Goal: Task Accomplishment & Management: Use online tool/utility

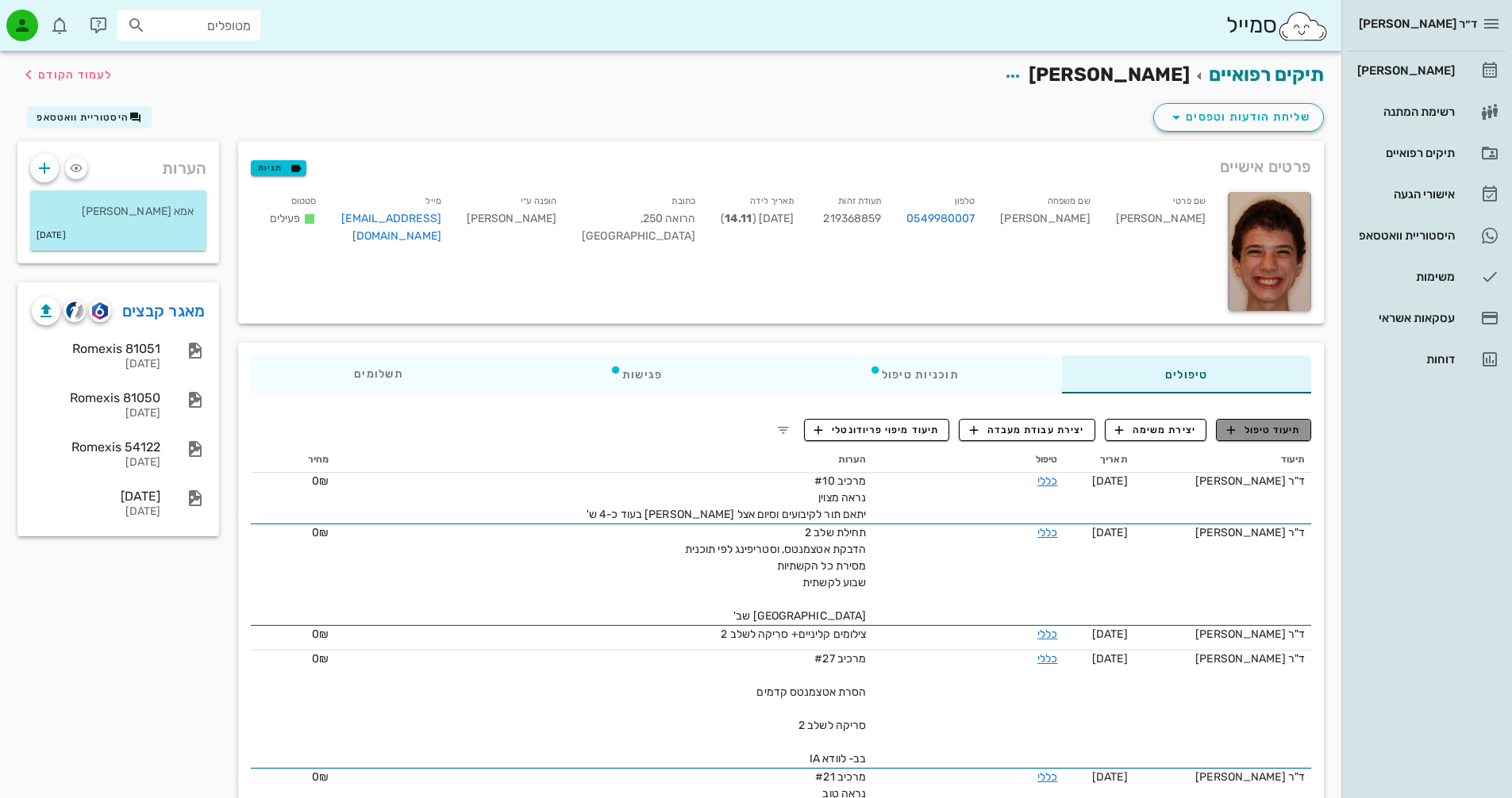
click at [1238, 432] on span "תיעוד טיפול" at bounding box center [1264, 430] width 74 height 14
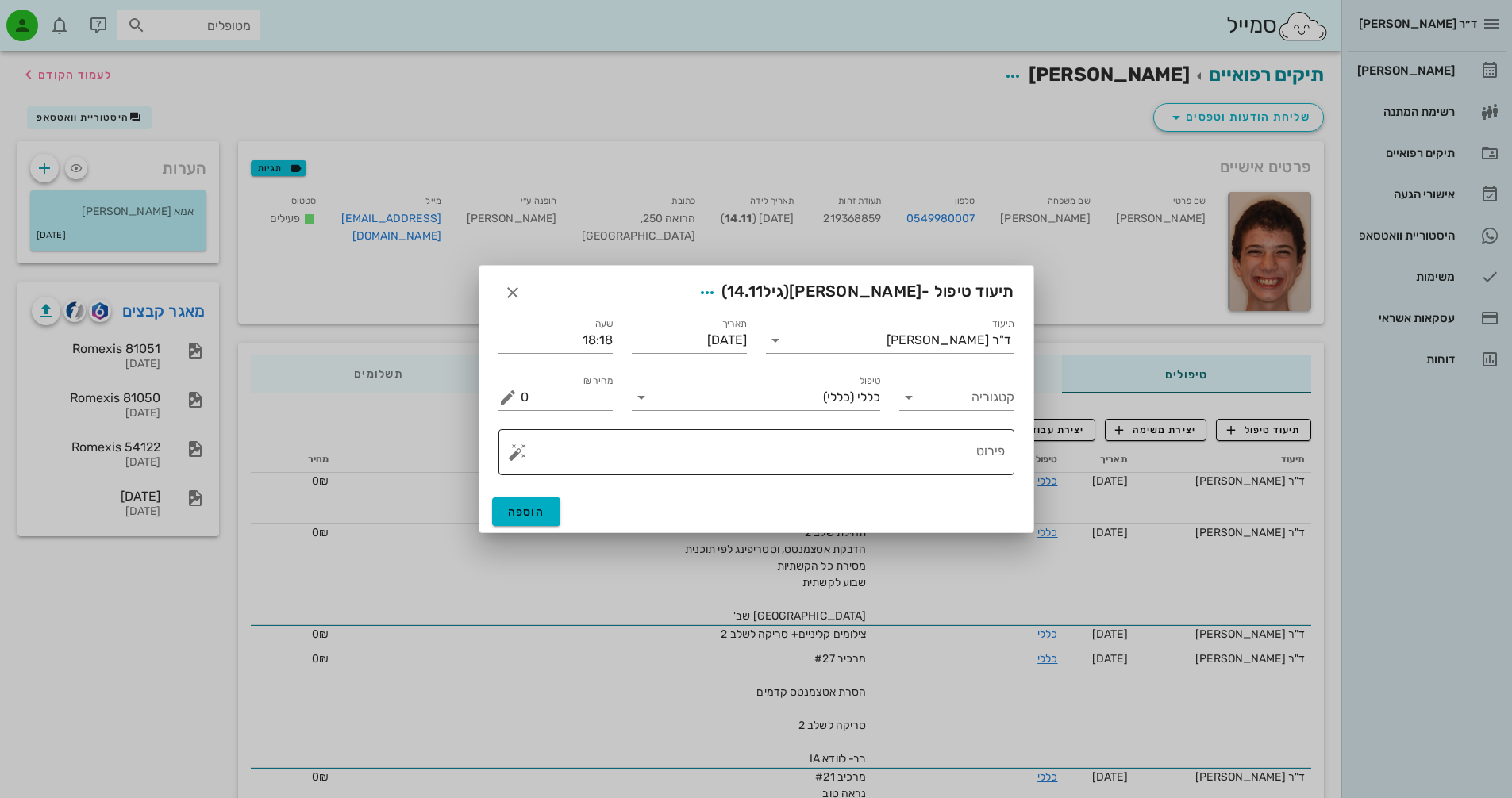
click at [515, 453] on button "button" at bounding box center [517, 452] width 19 height 19
click at [551, 389] on div "[MEDICAL_DATA]" at bounding box center [572, 389] width 129 height 32
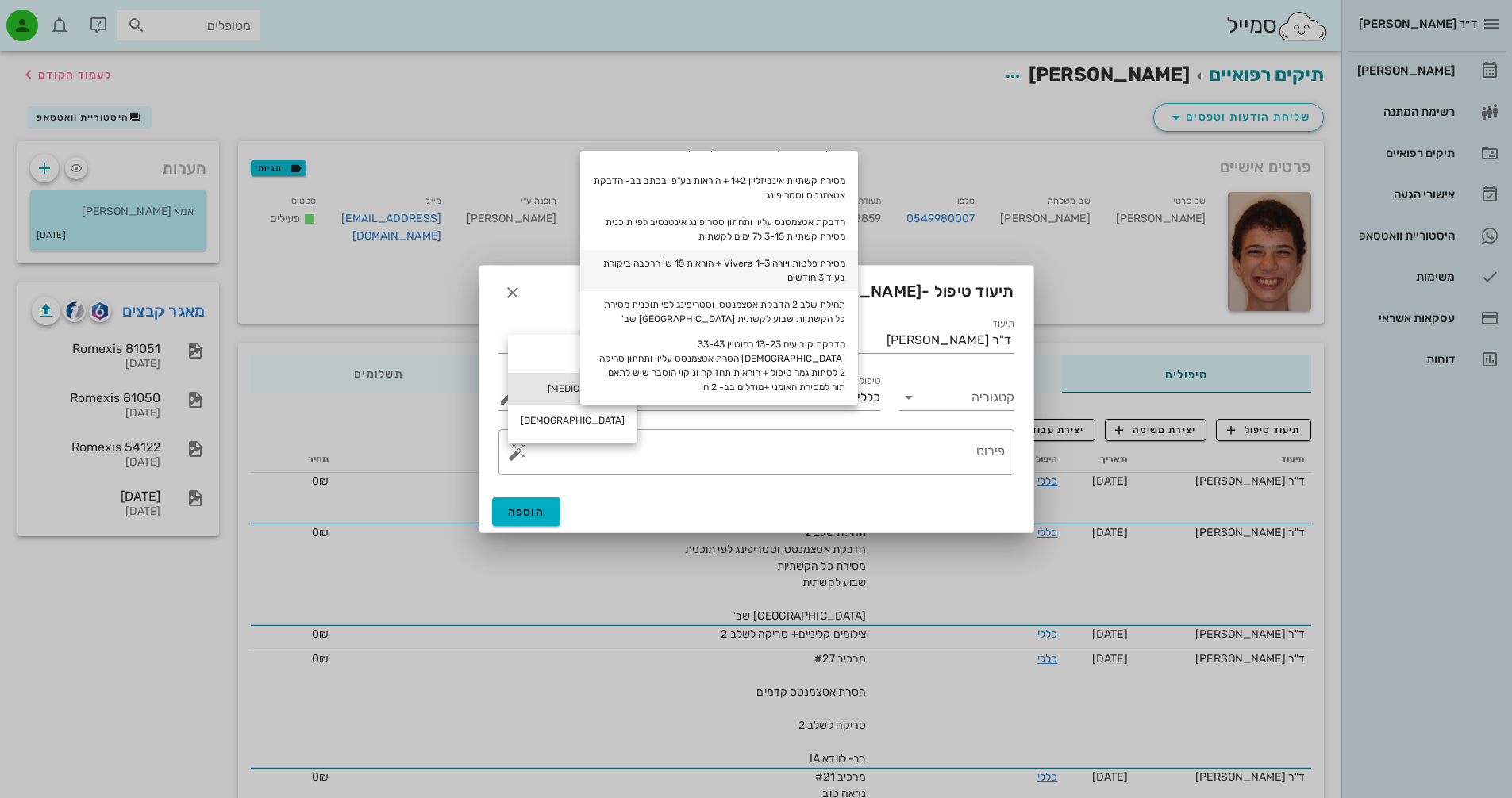
scroll to position [73, 0]
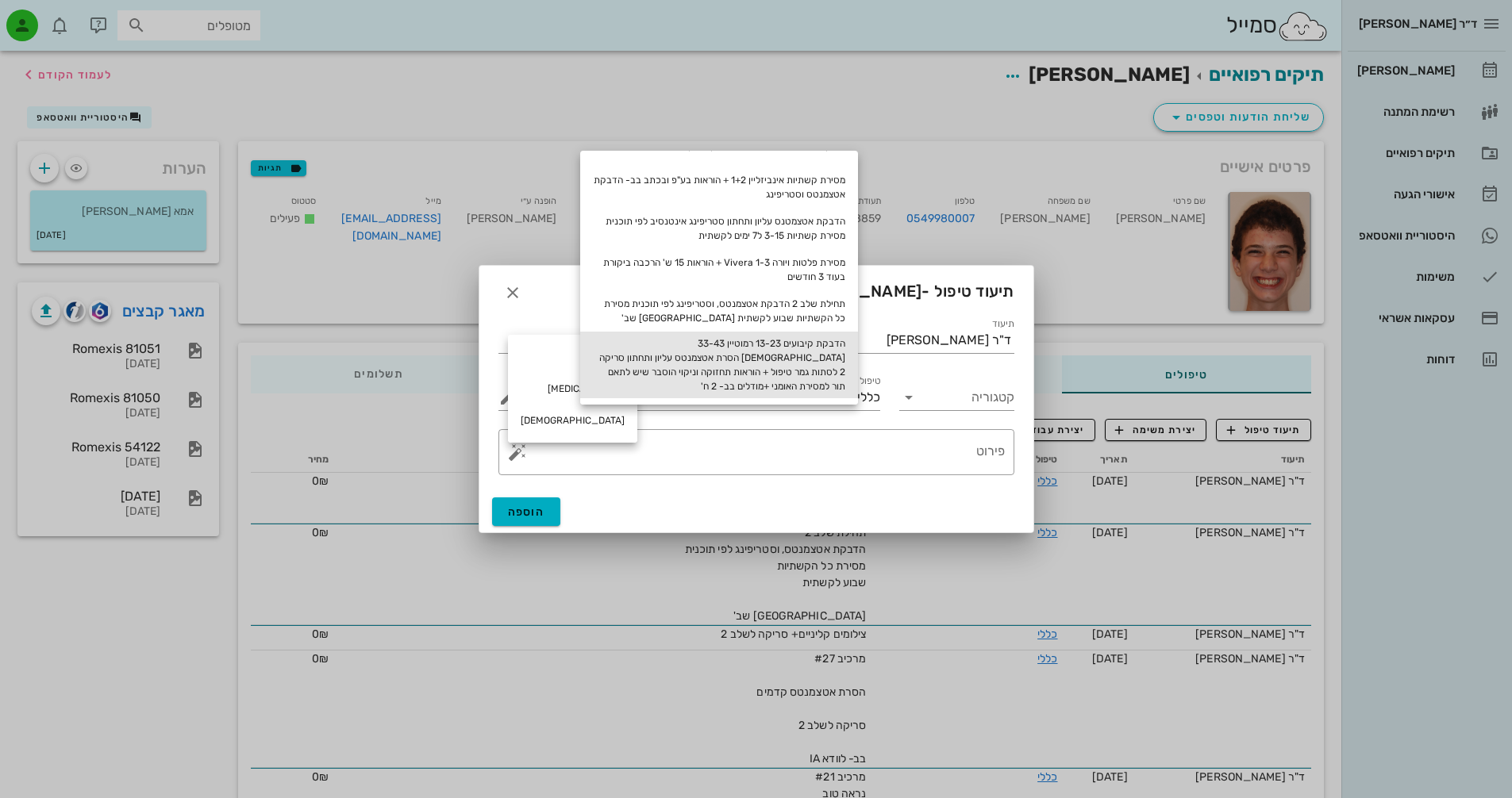
click at [810, 350] on div "הדבקת קיבועים 13-23 רמוטיין 33-43 [DEMOGRAPHIC_DATA] הסרת אטצמנטס עליון ותחתון …" at bounding box center [718, 365] width 277 height 67
type textarea "הדבקת קיבועים 13-23 רמוטיין 33-43 [DEMOGRAPHIC_DATA] הסרת אטצמנטס עליון ותחתון …"
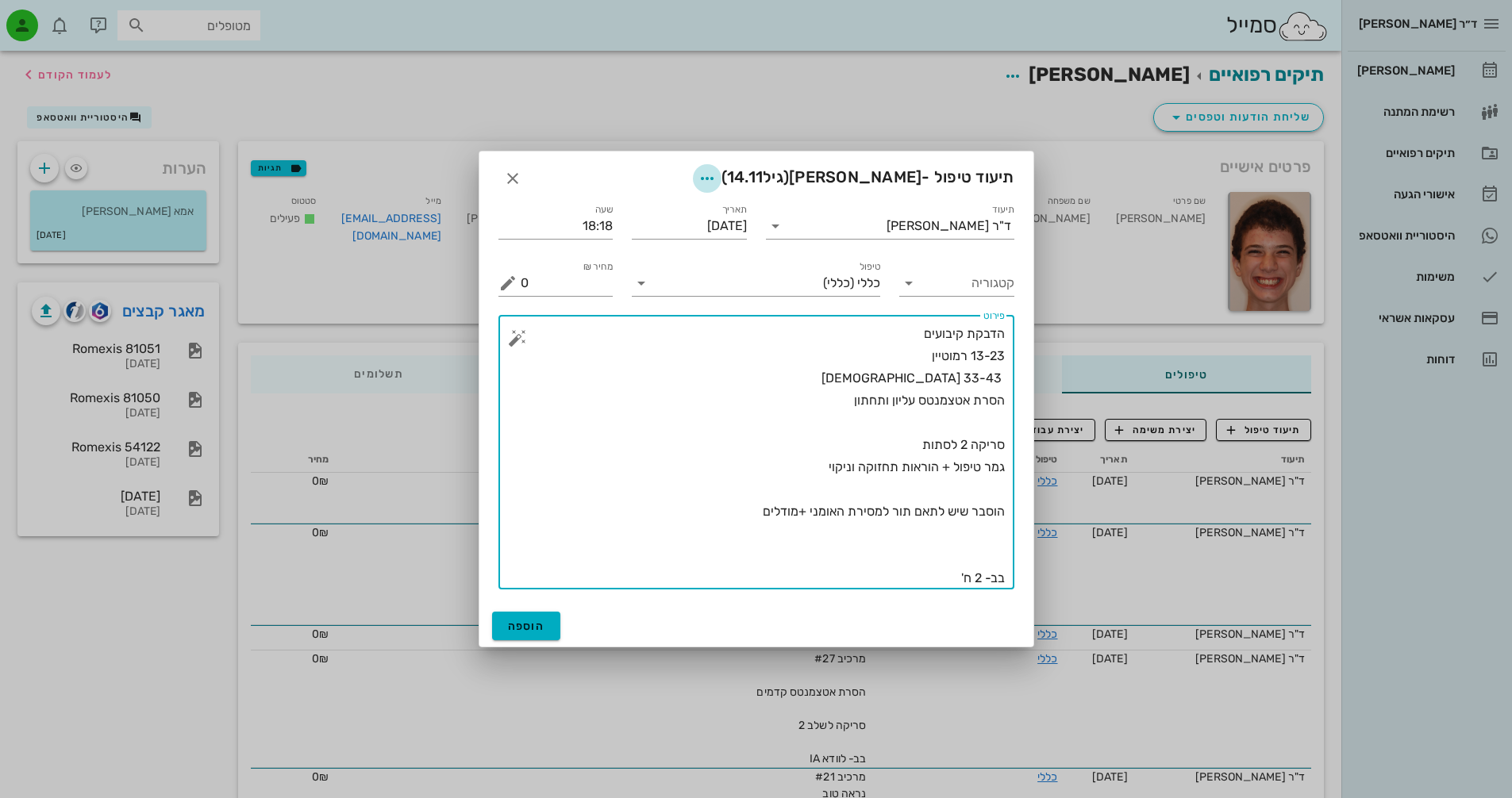
click at [716, 178] on icon "button" at bounding box center [707, 179] width 19 height 19
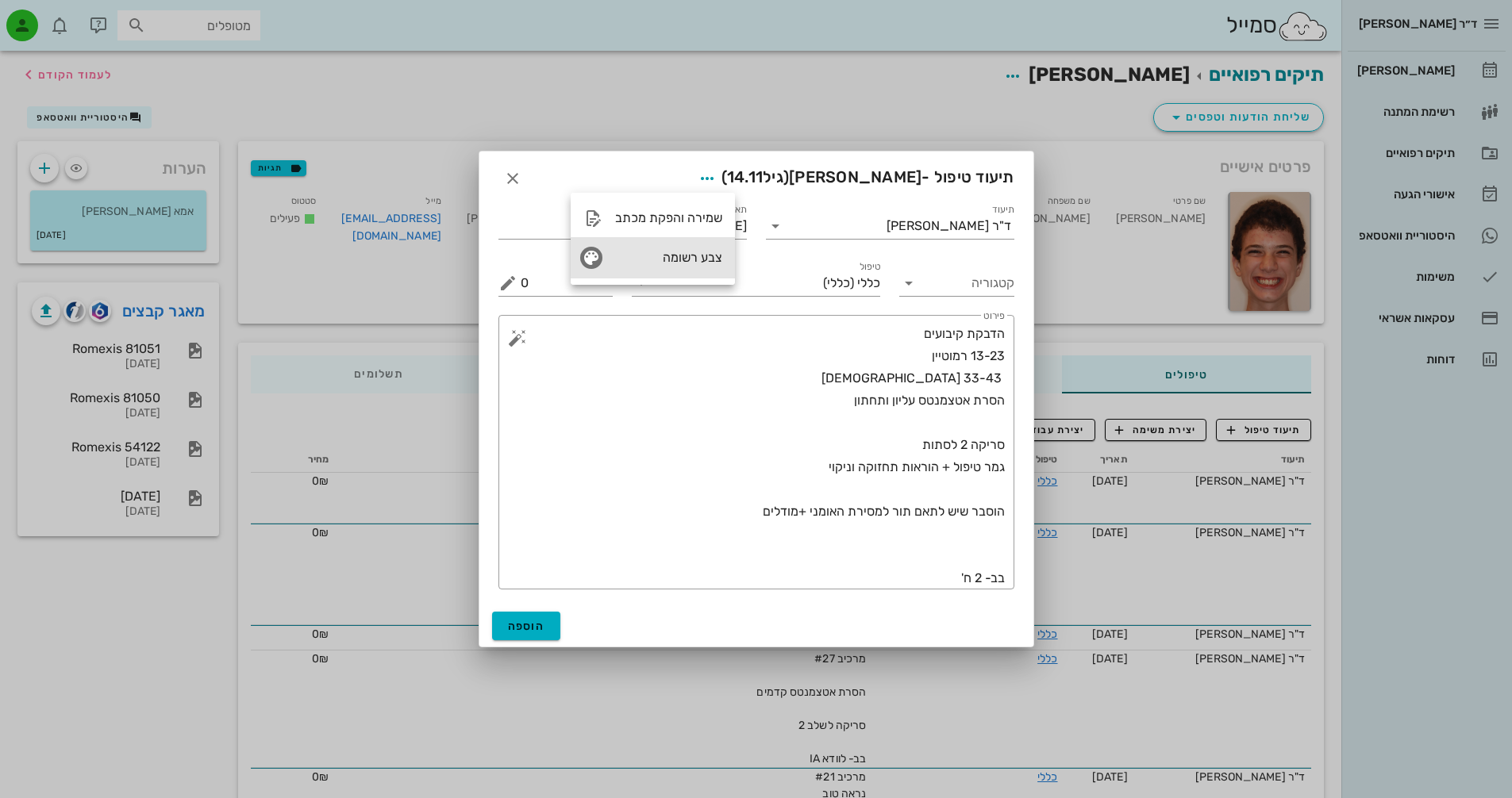
click at [696, 261] on div "צבע רשומה" at bounding box center [669, 257] width 107 height 15
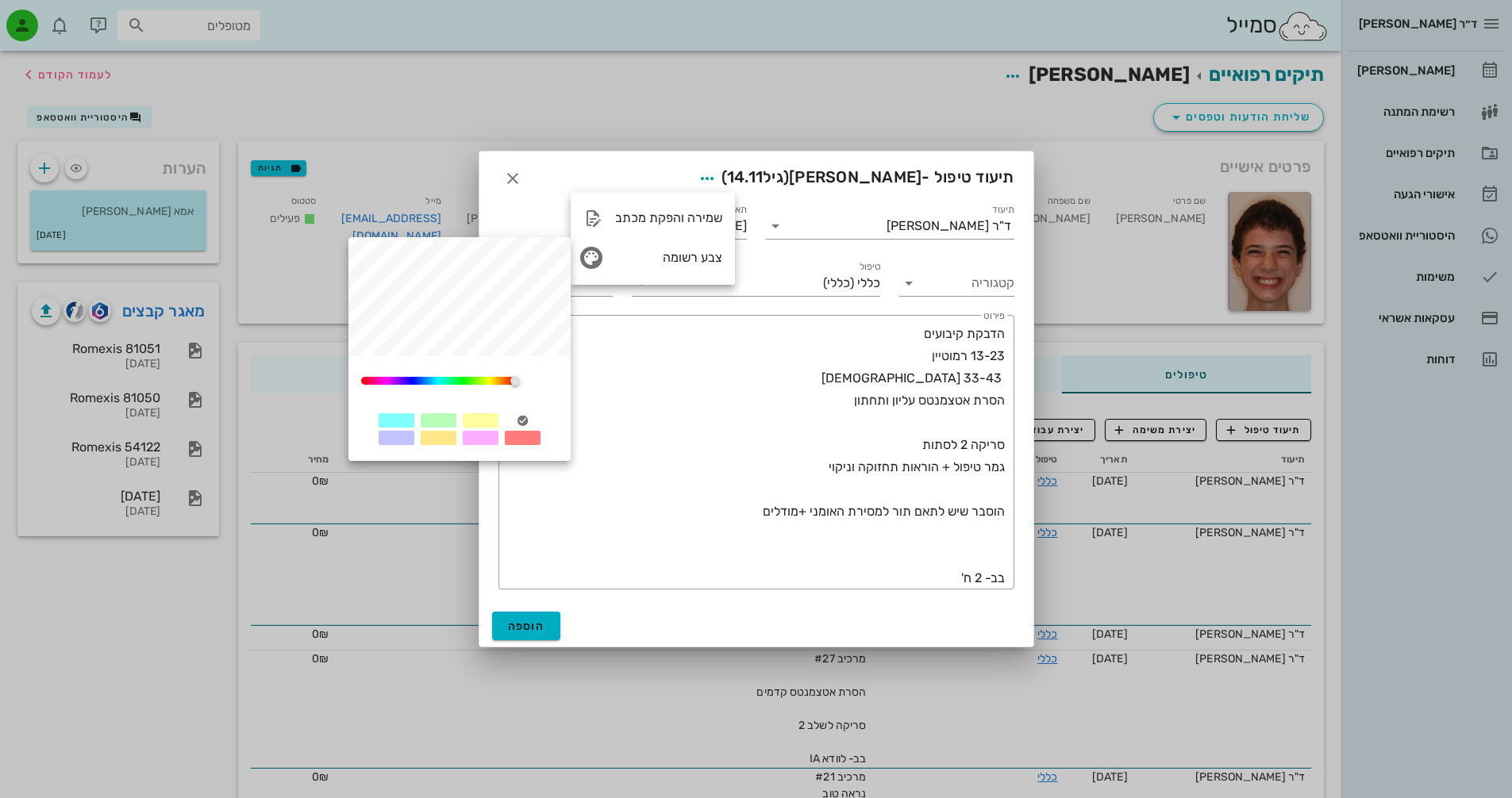
click at [430, 421] on div at bounding box center [438, 420] width 36 height 14
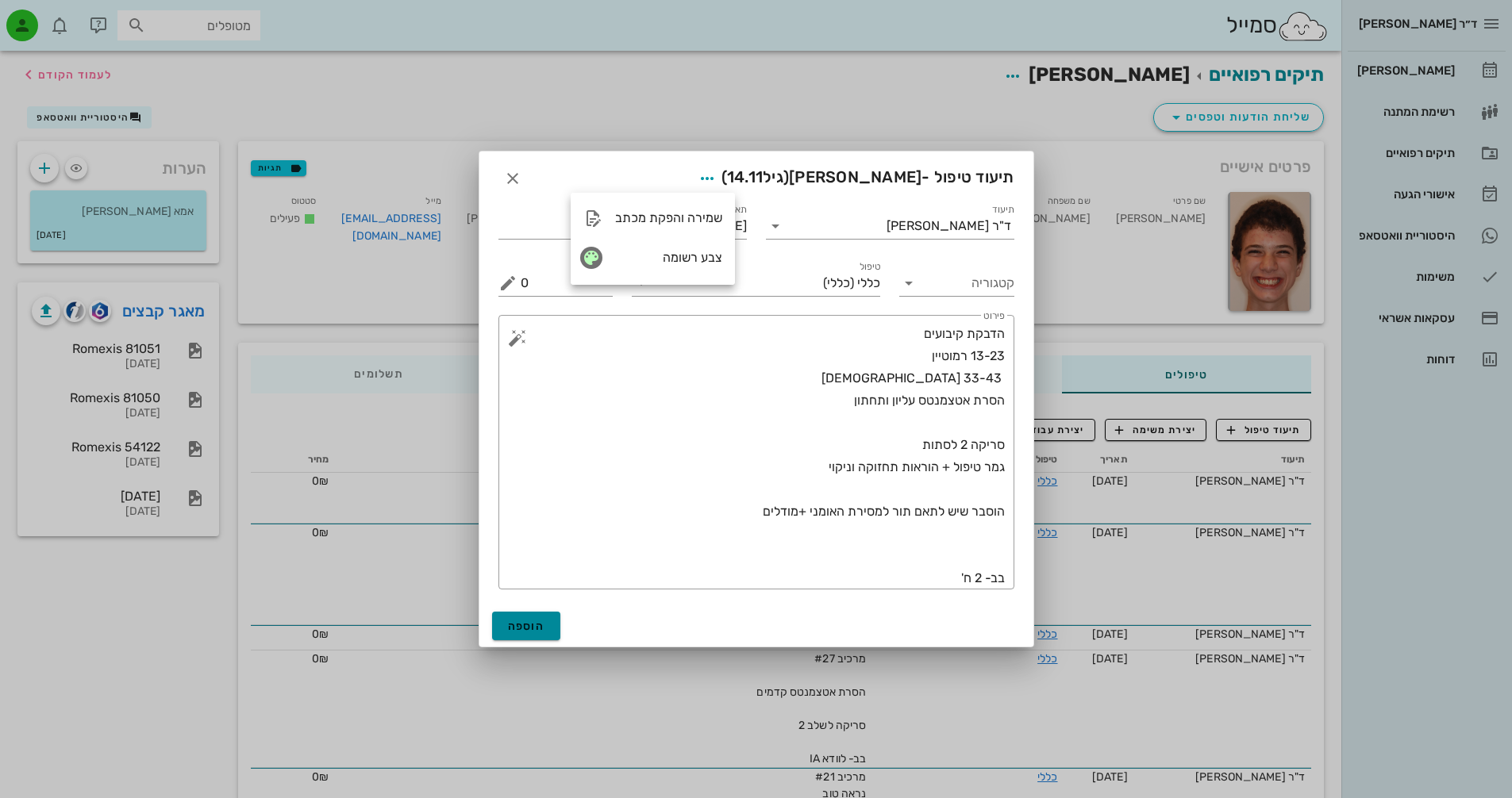
click at [529, 626] on span "הוספה" at bounding box center [526, 626] width 37 height 13
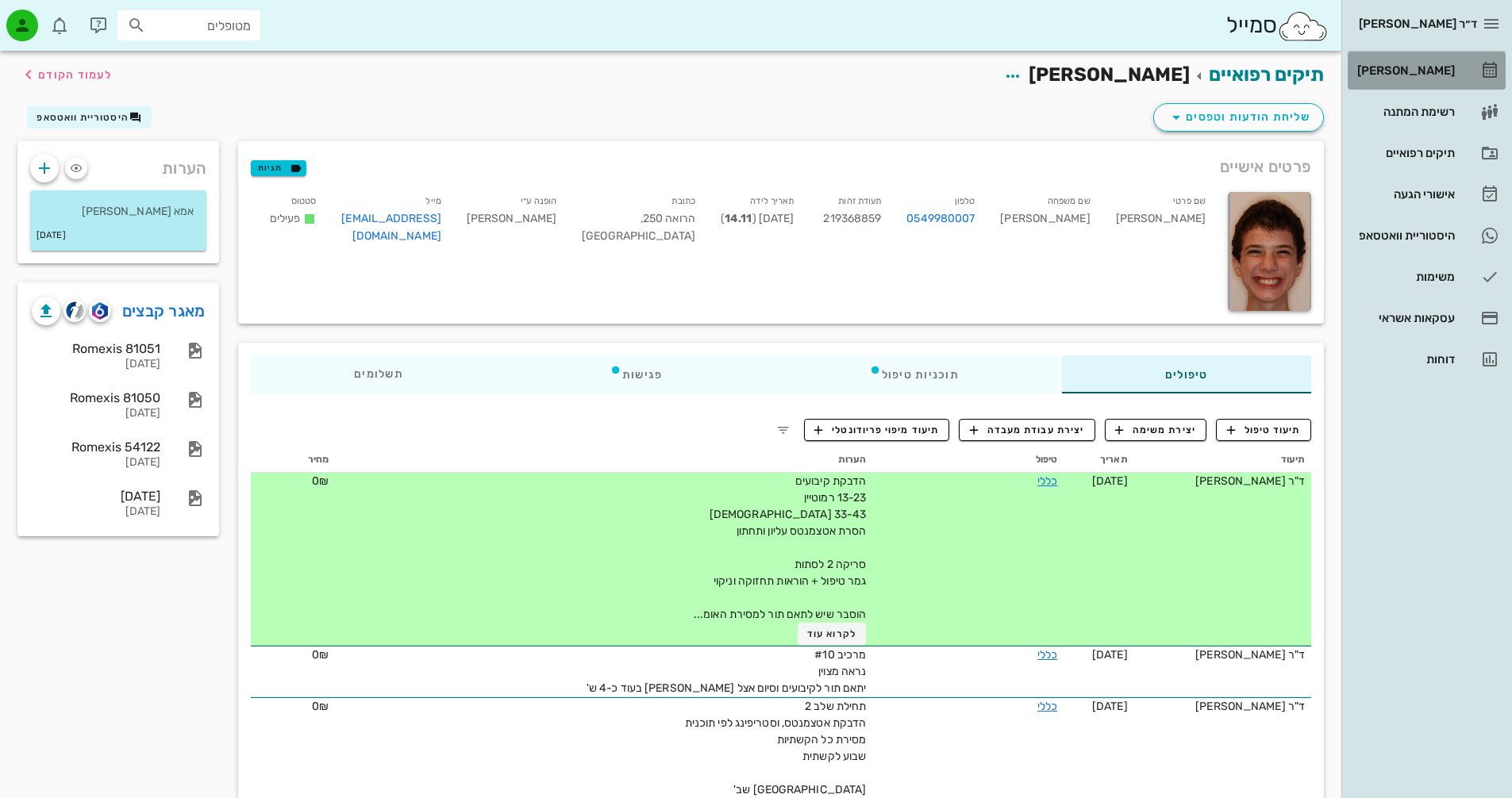
click at [1463, 78] on link "[PERSON_NAME]" at bounding box center [1427, 70] width 158 height 38
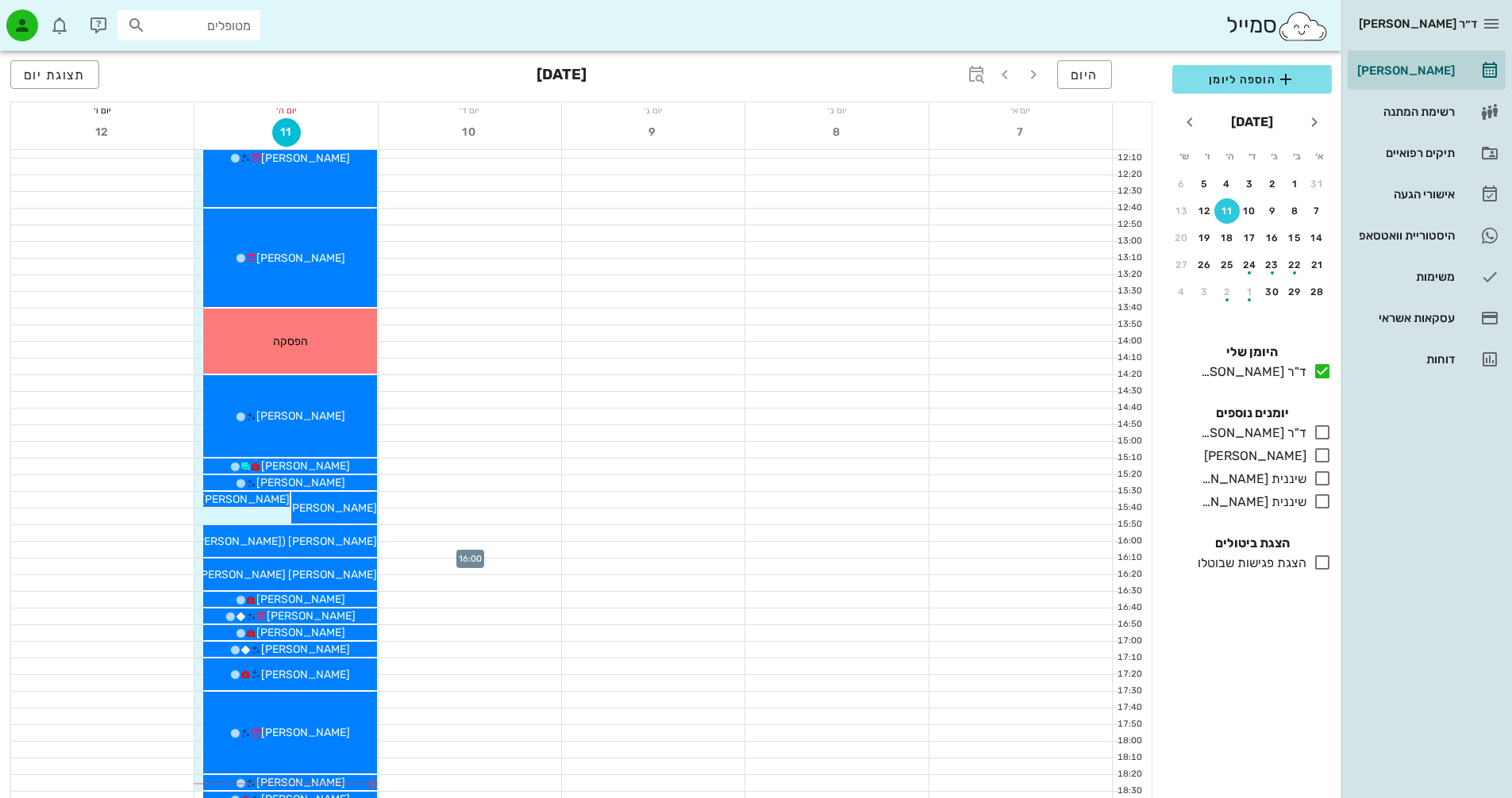
scroll to position [752, 0]
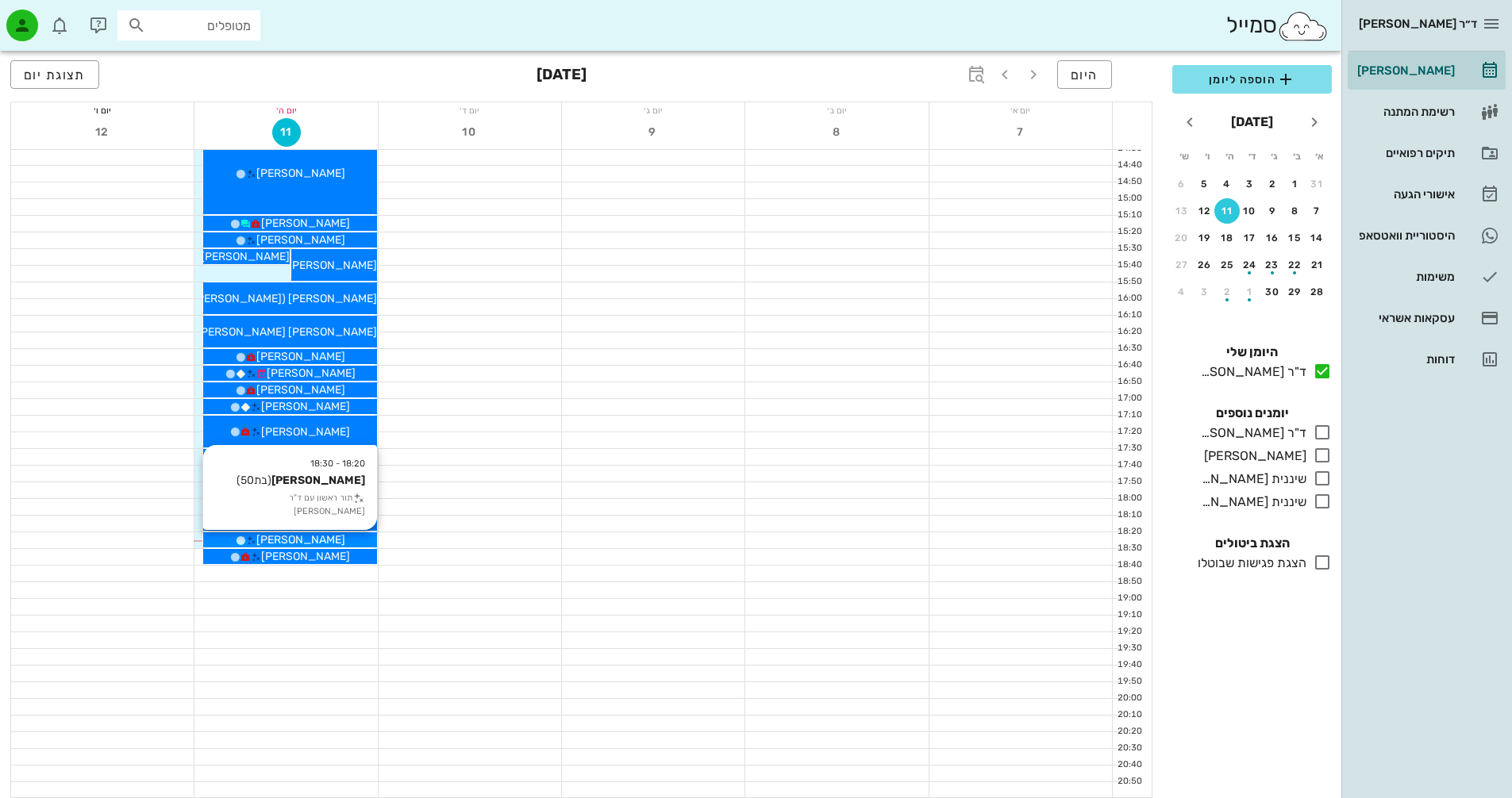
click at [305, 539] on span "[PERSON_NAME]" at bounding box center [301, 540] width 89 height 13
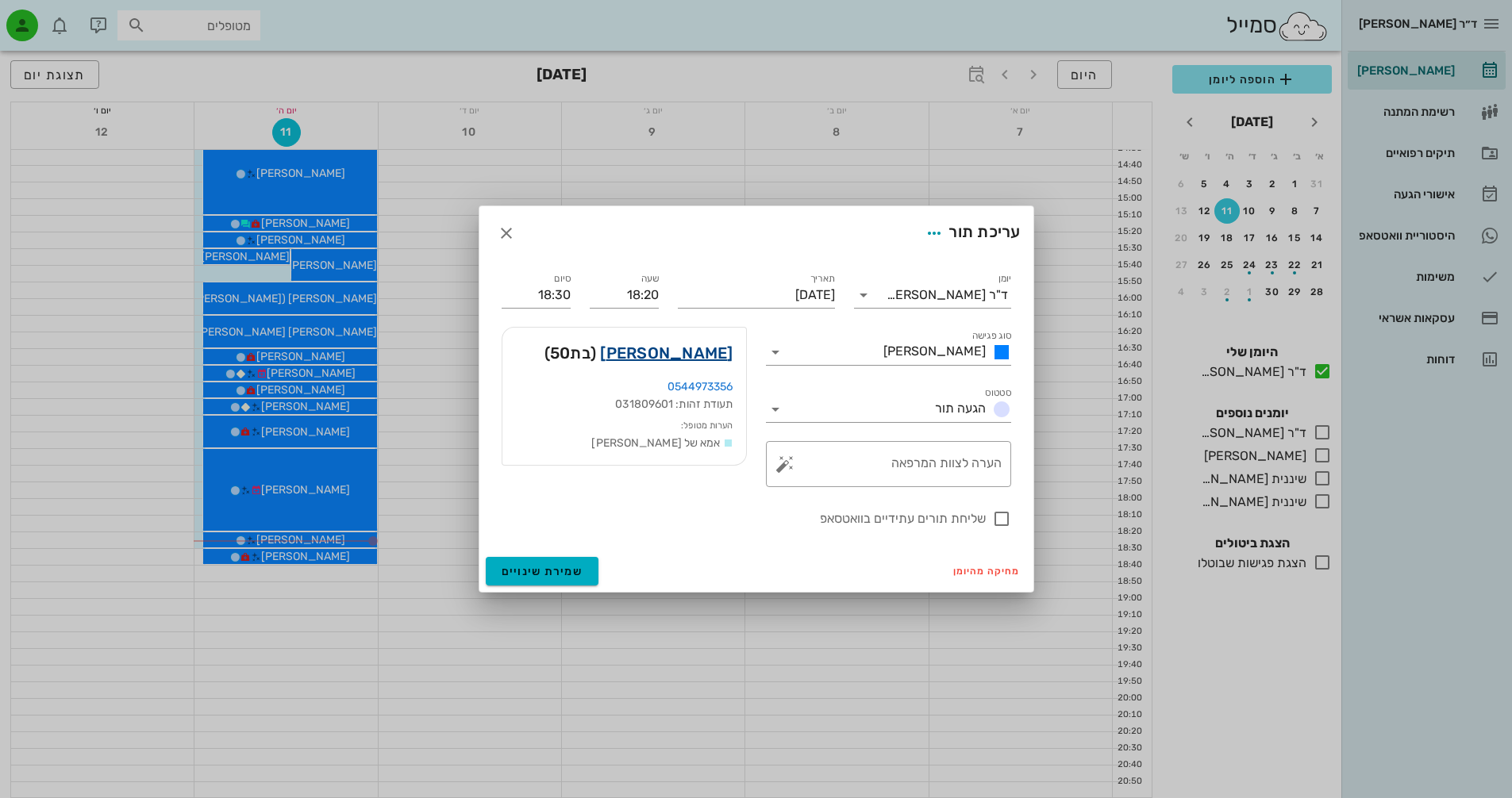
click at [707, 354] on link "[PERSON_NAME]" at bounding box center [666, 353] width 132 height 25
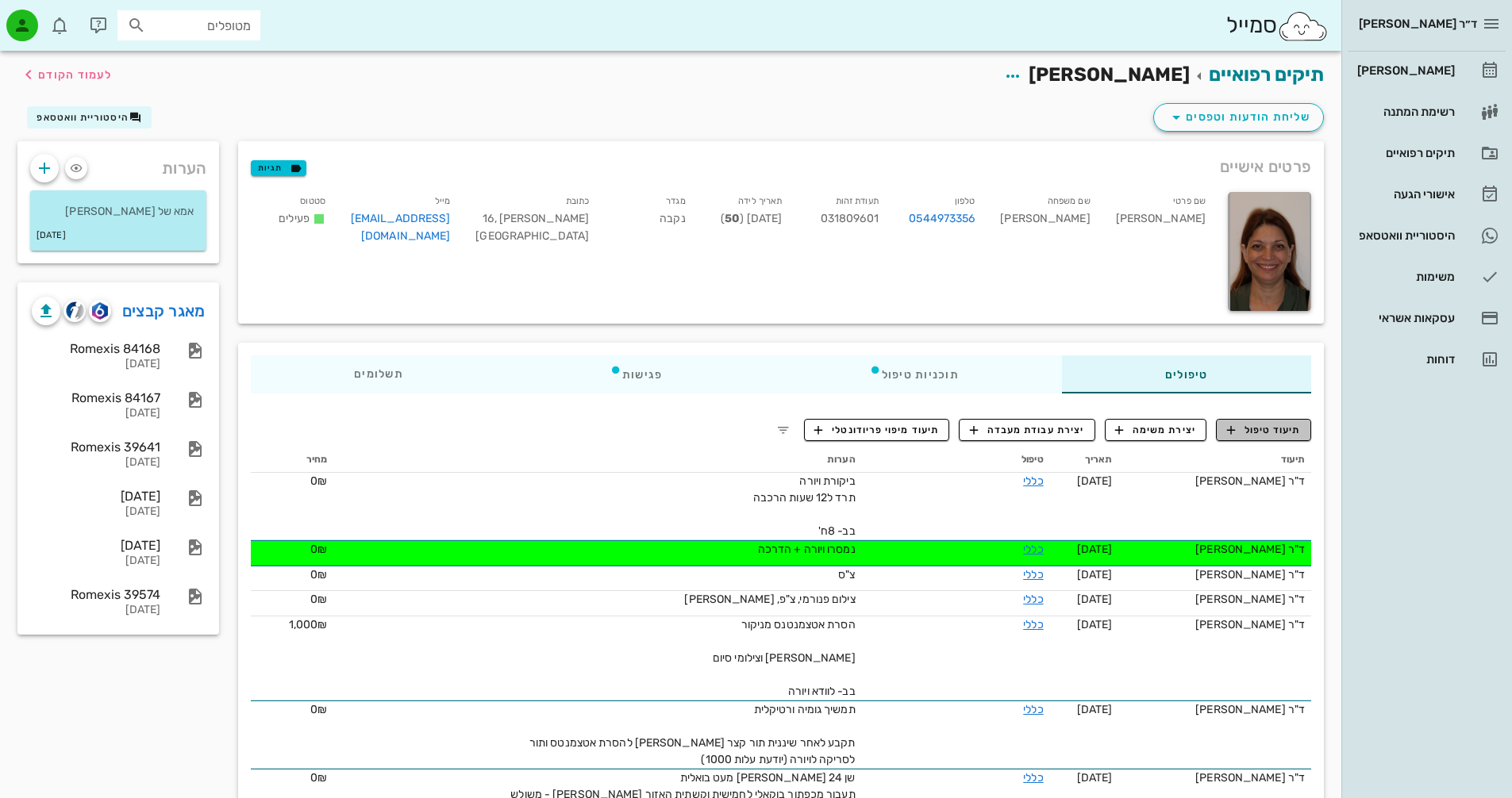
click at [1265, 431] on span "תיעוד טיפול" at bounding box center [1264, 430] width 74 height 14
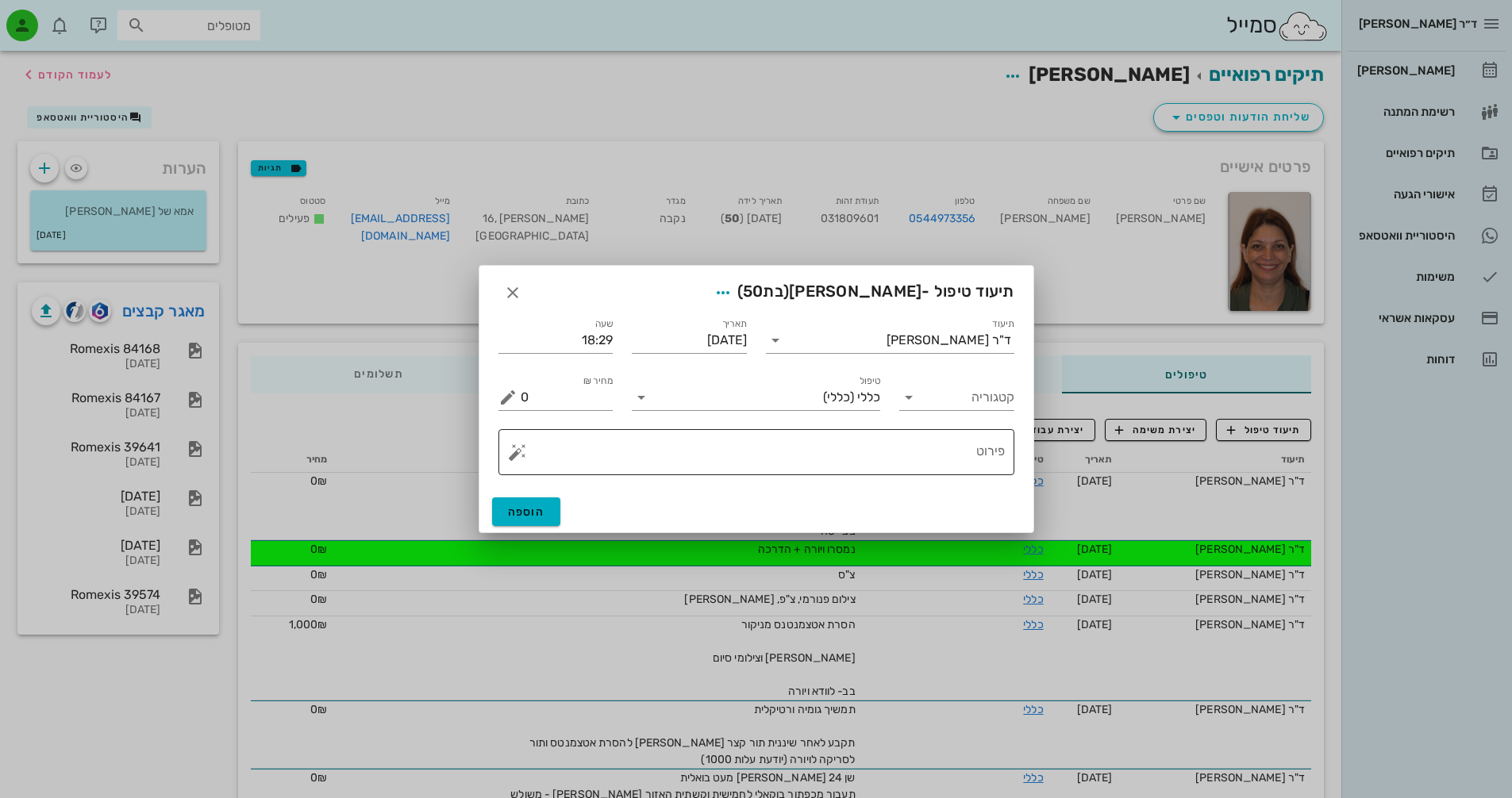
click at [914, 461] on textarea "פירוט" at bounding box center [763, 456] width 484 height 38
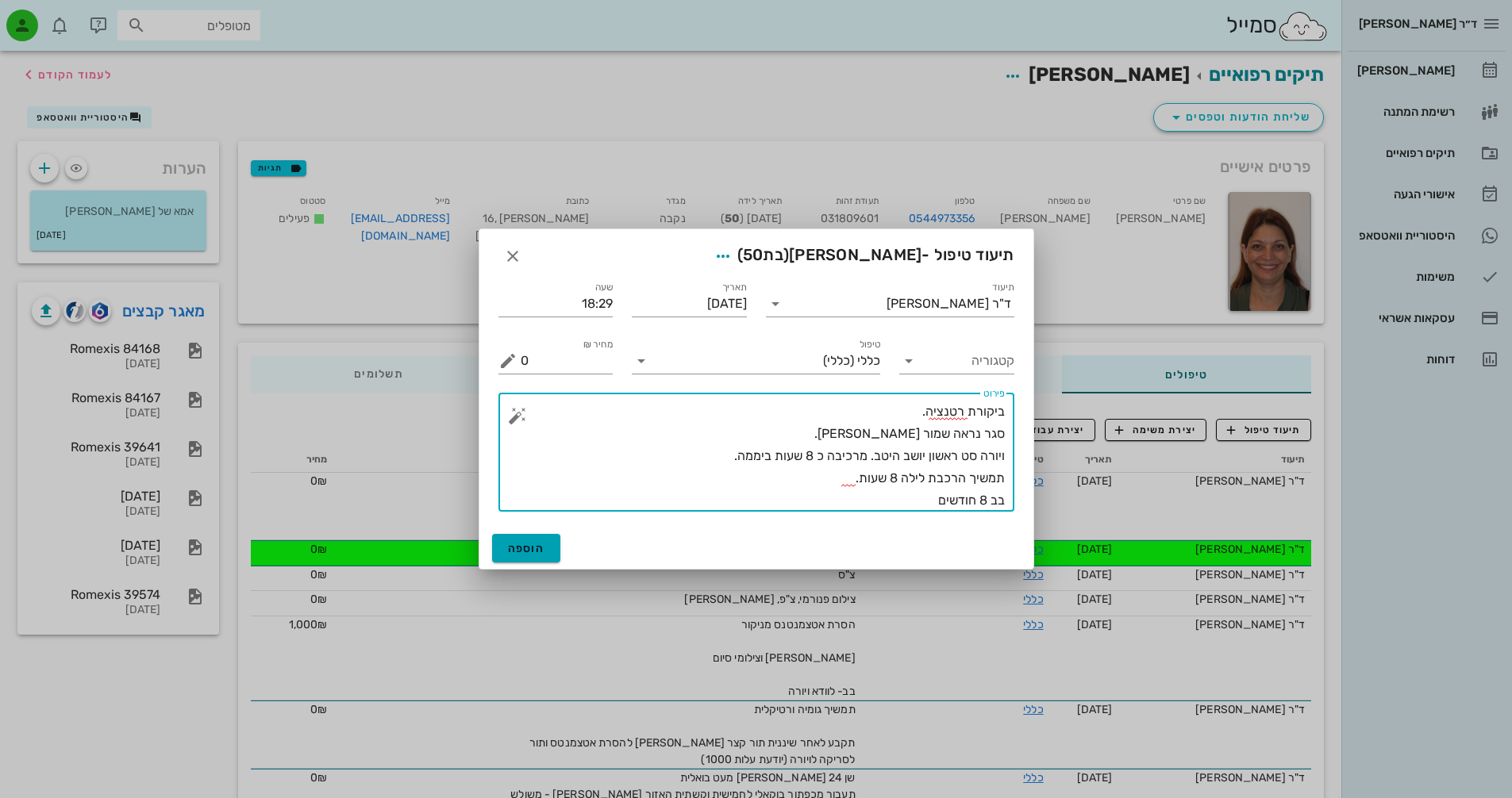
type textarea "ביקורת רטנציה. סגר נראה שמור [PERSON_NAME]. ויורה סט ראשון יושב היטב. מרכיבה כ …"
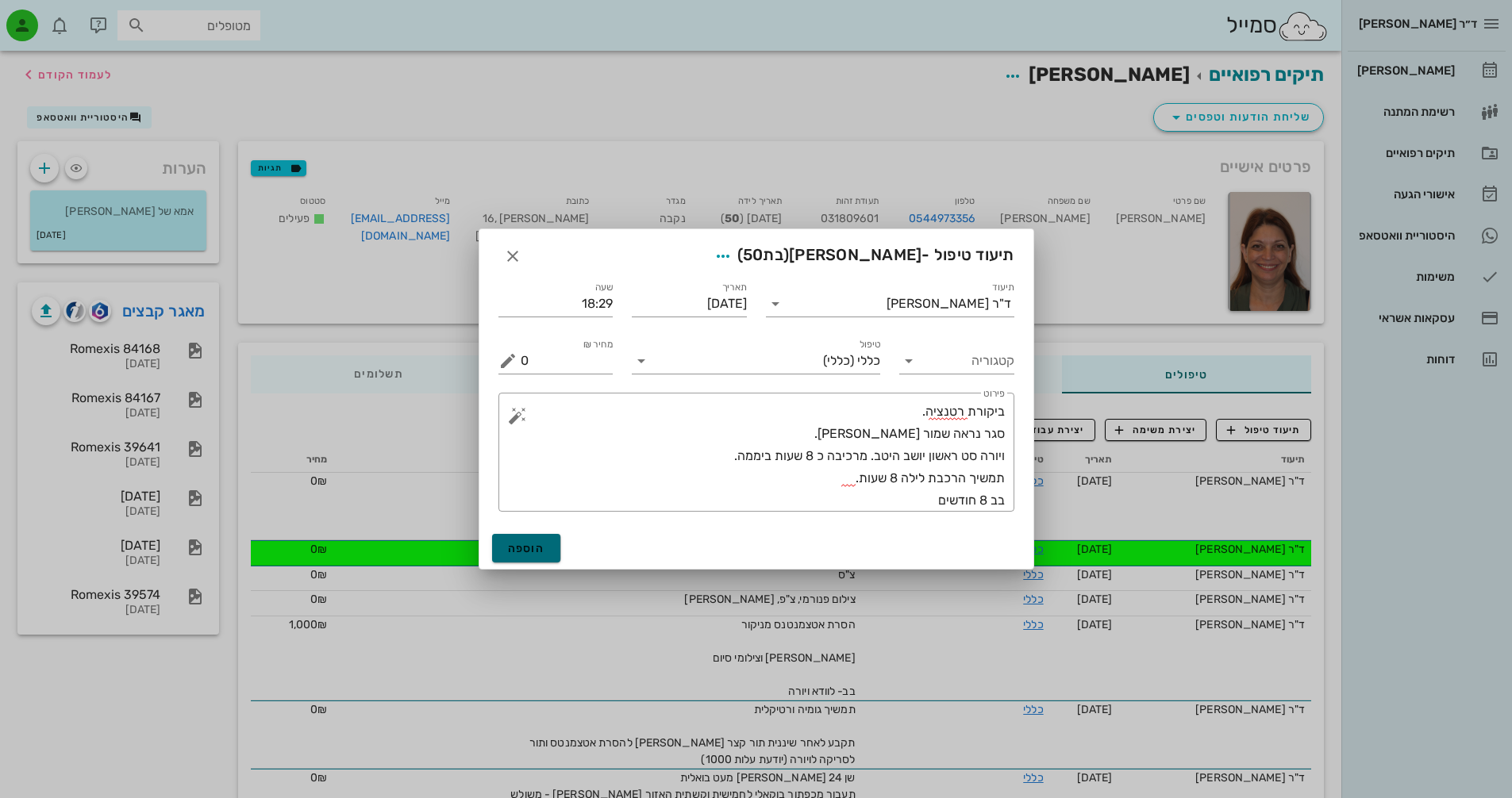
click at [515, 544] on span "הוספה" at bounding box center [526, 549] width 37 height 13
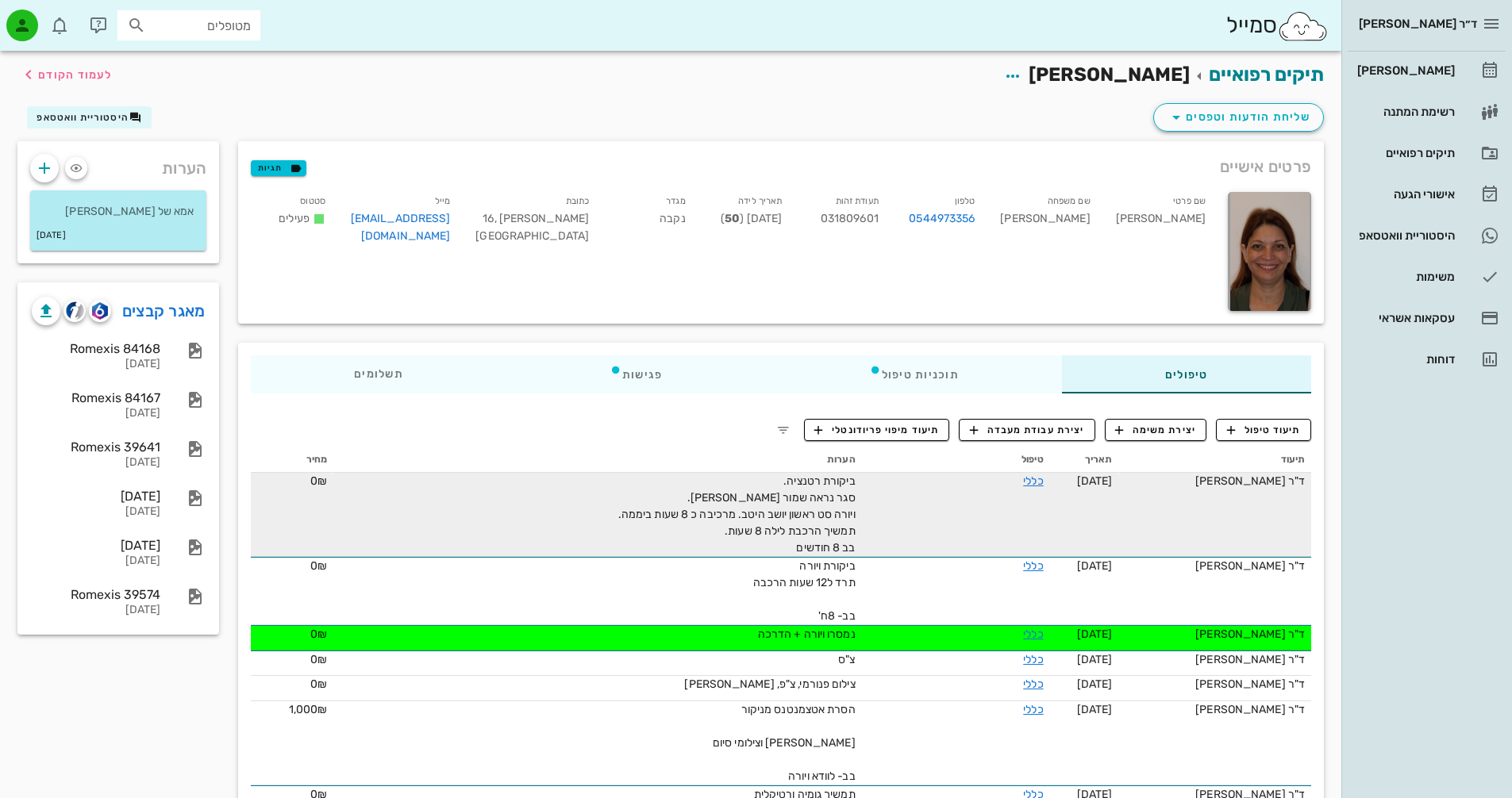
click at [801, 506] on div "ביקורת רטנציה. סגר נראה שמור [PERSON_NAME]. ויורה סט ראשון יושב היטב. מרכיבה כ …" at bounding box center [677, 514] width 357 height 83
click at [836, 524] on span "ביקורת רטנציה. סגר נראה שמור [PERSON_NAME]. ויורה סט ראשון יושב היטב. מרכיבה כ …" at bounding box center [737, 515] width 237 height 80
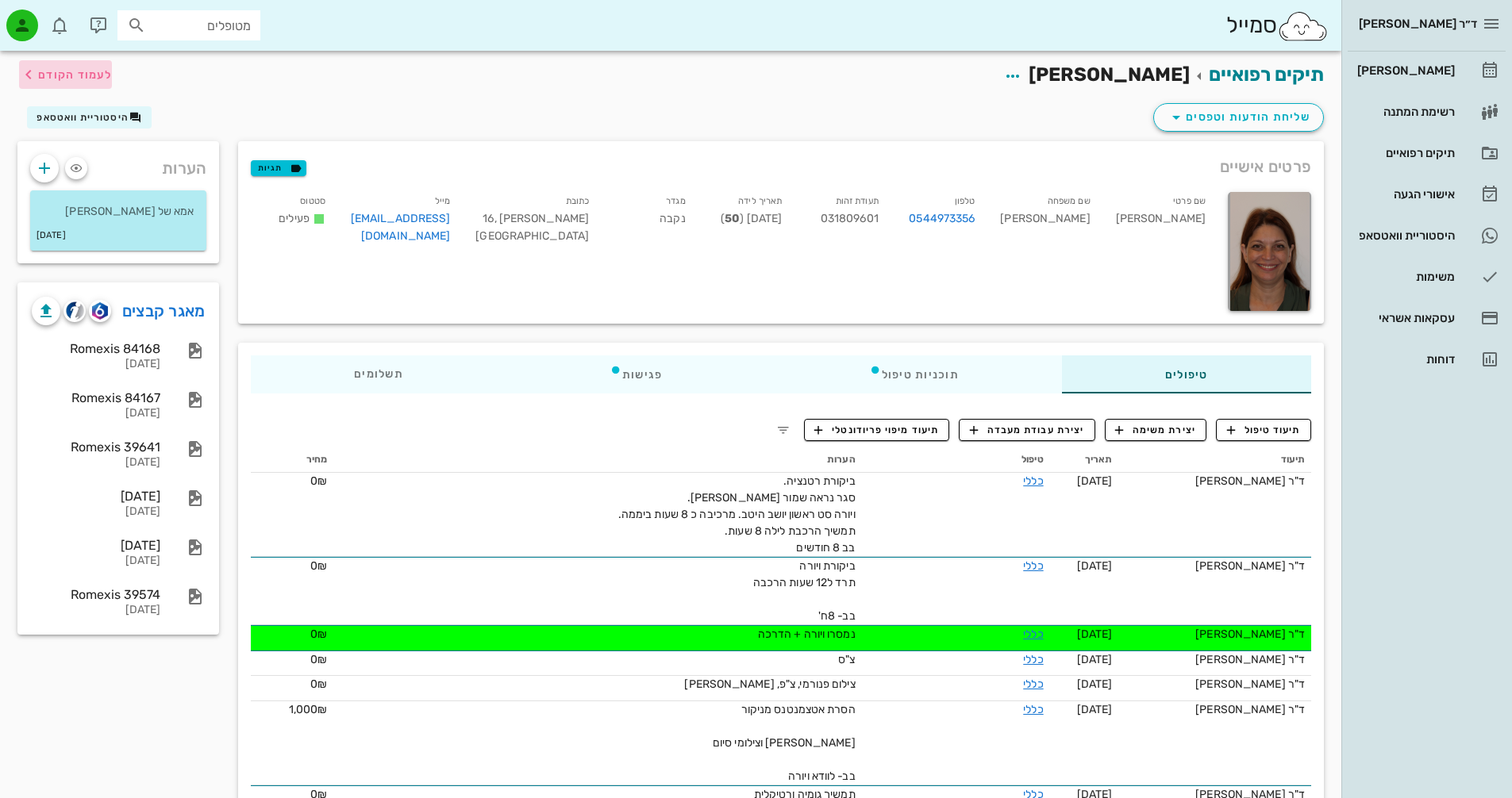
click at [75, 76] on span "לעמוד הקודם" at bounding box center [75, 75] width 74 height 13
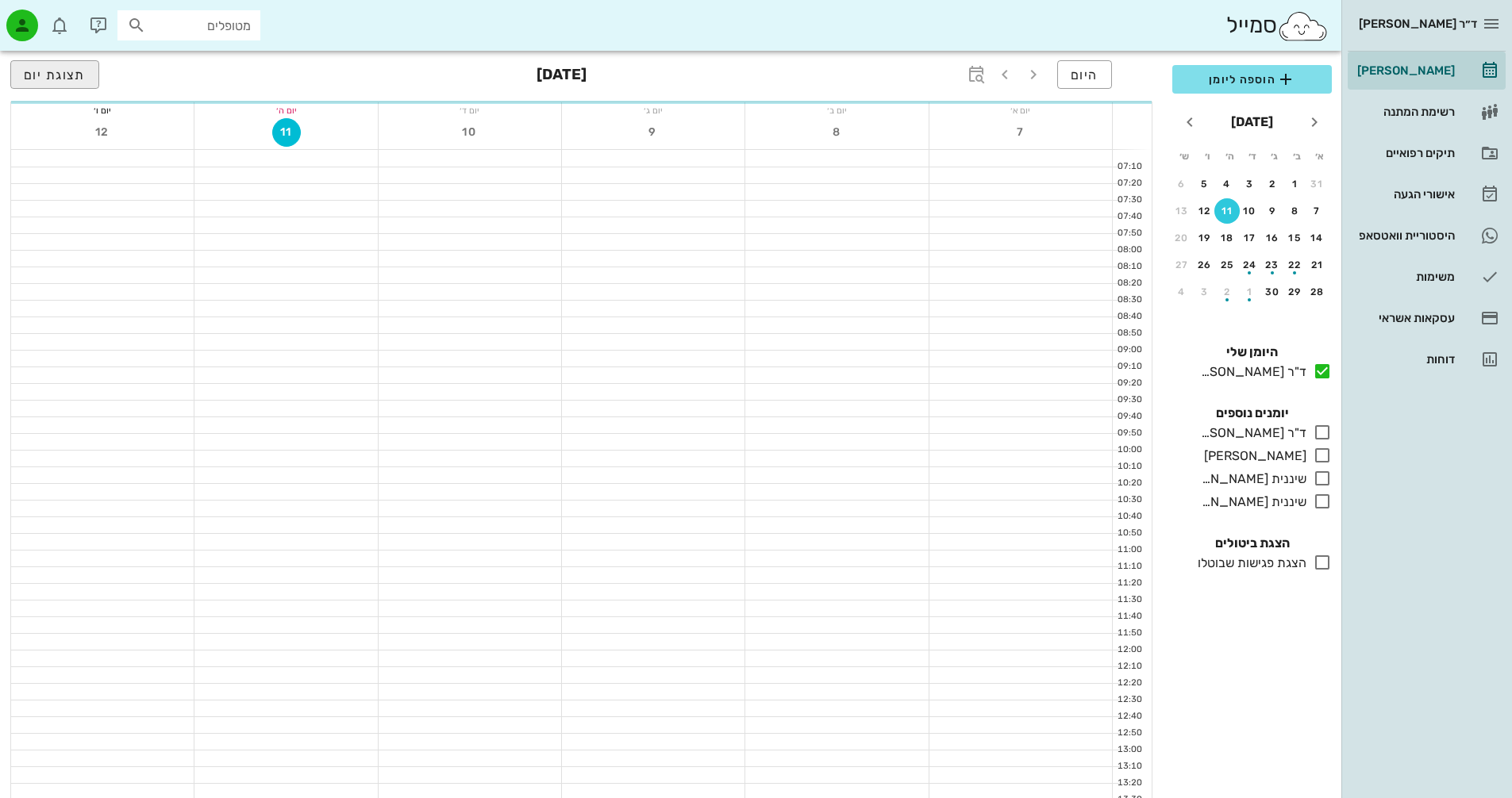
scroll to position [752, 0]
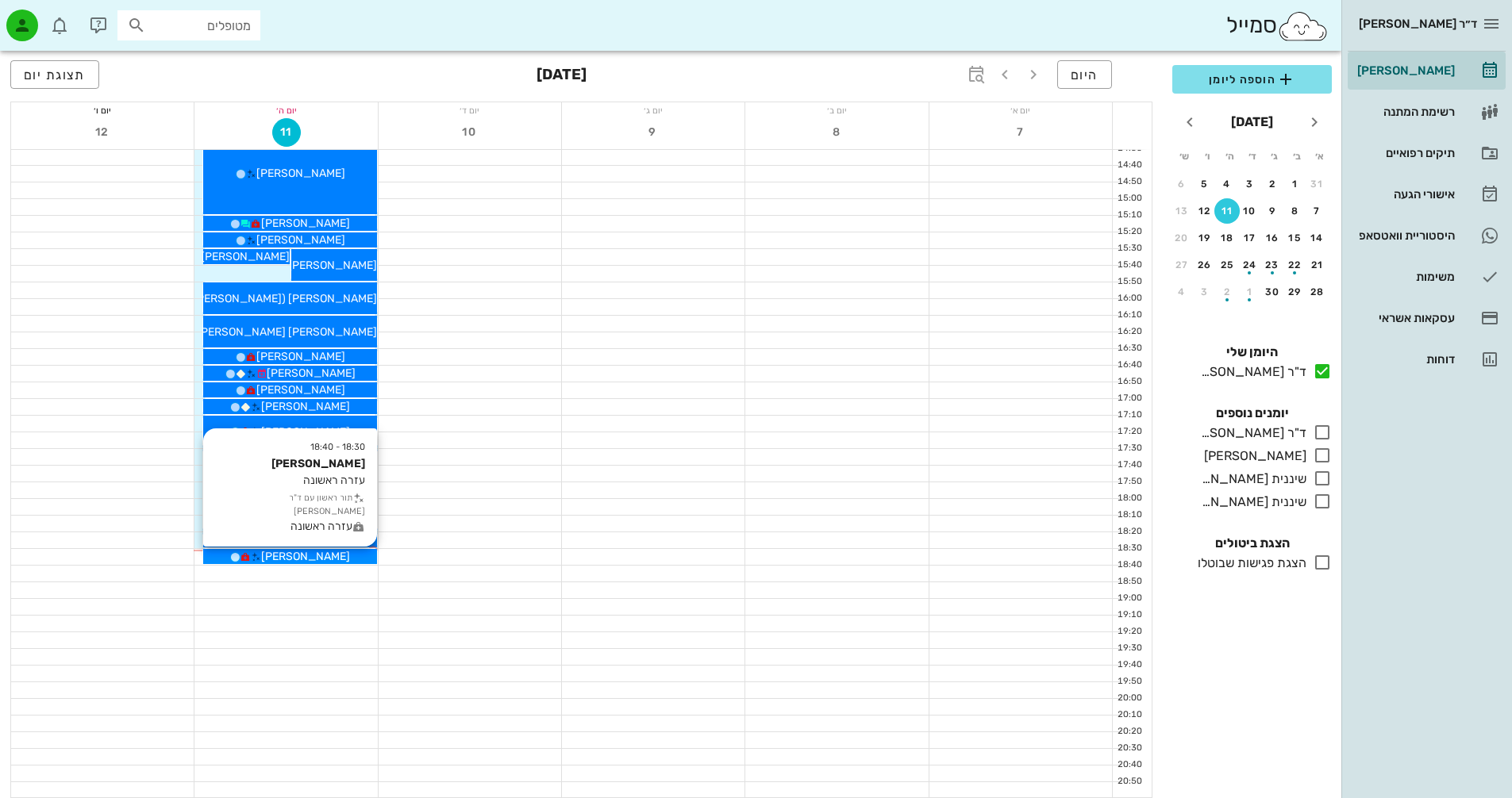
click at [338, 559] on div "[PERSON_NAME]" at bounding box center [289, 557] width 173 height 17
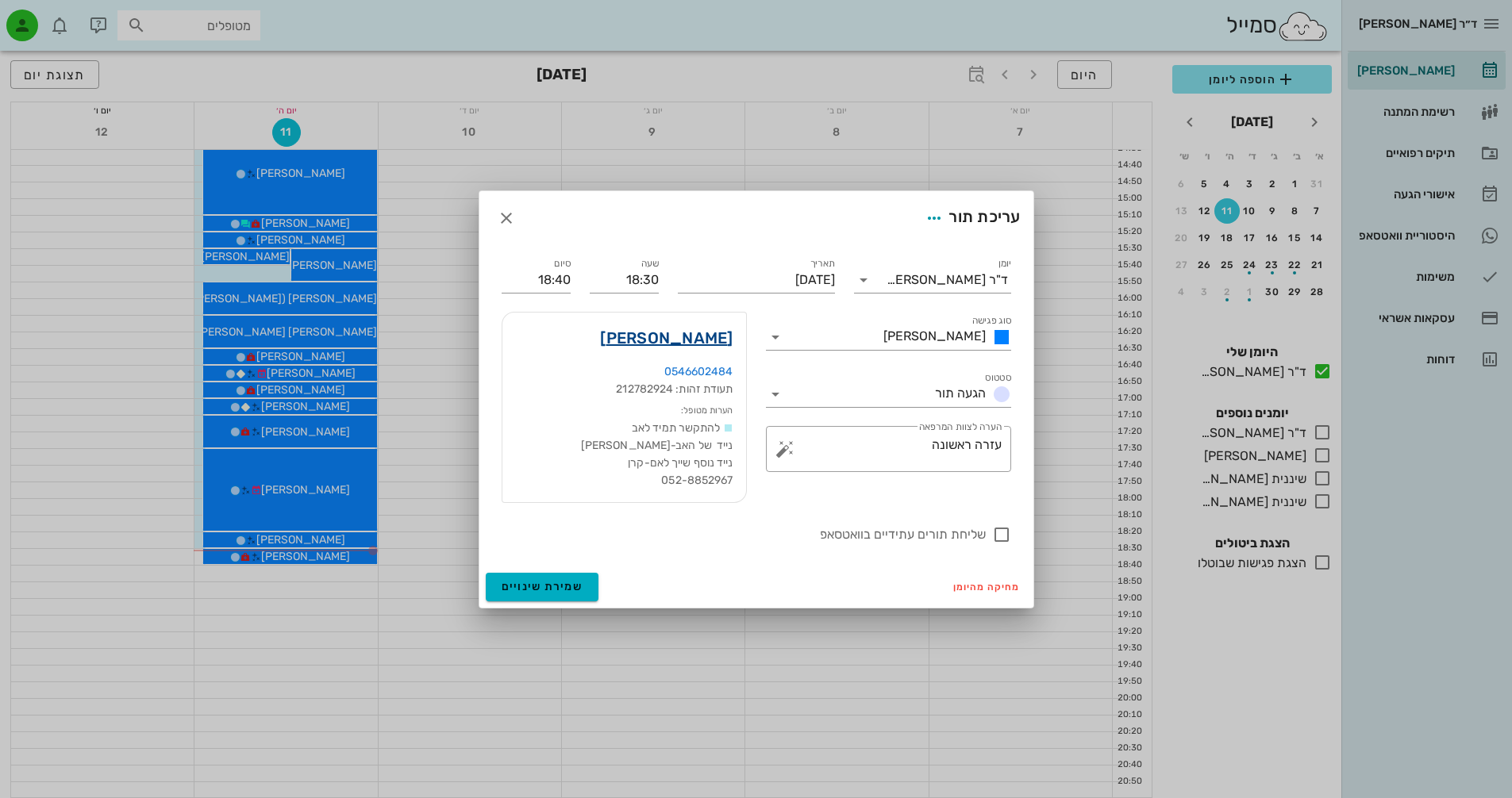
click at [718, 341] on link "[PERSON_NAME]" at bounding box center [666, 338] width 132 height 25
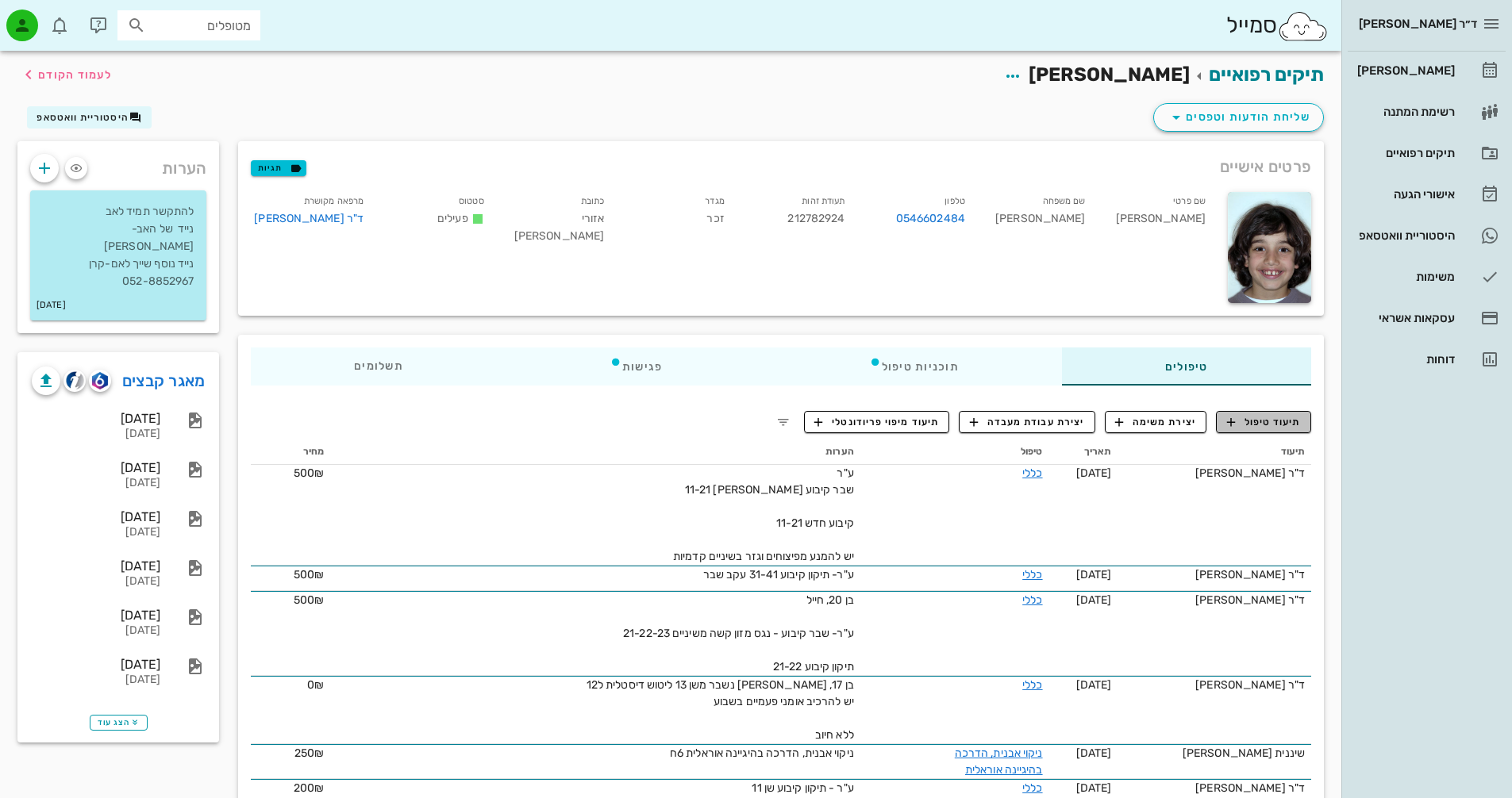
click at [1264, 422] on span "תיעוד טיפול" at bounding box center [1264, 422] width 74 height 14
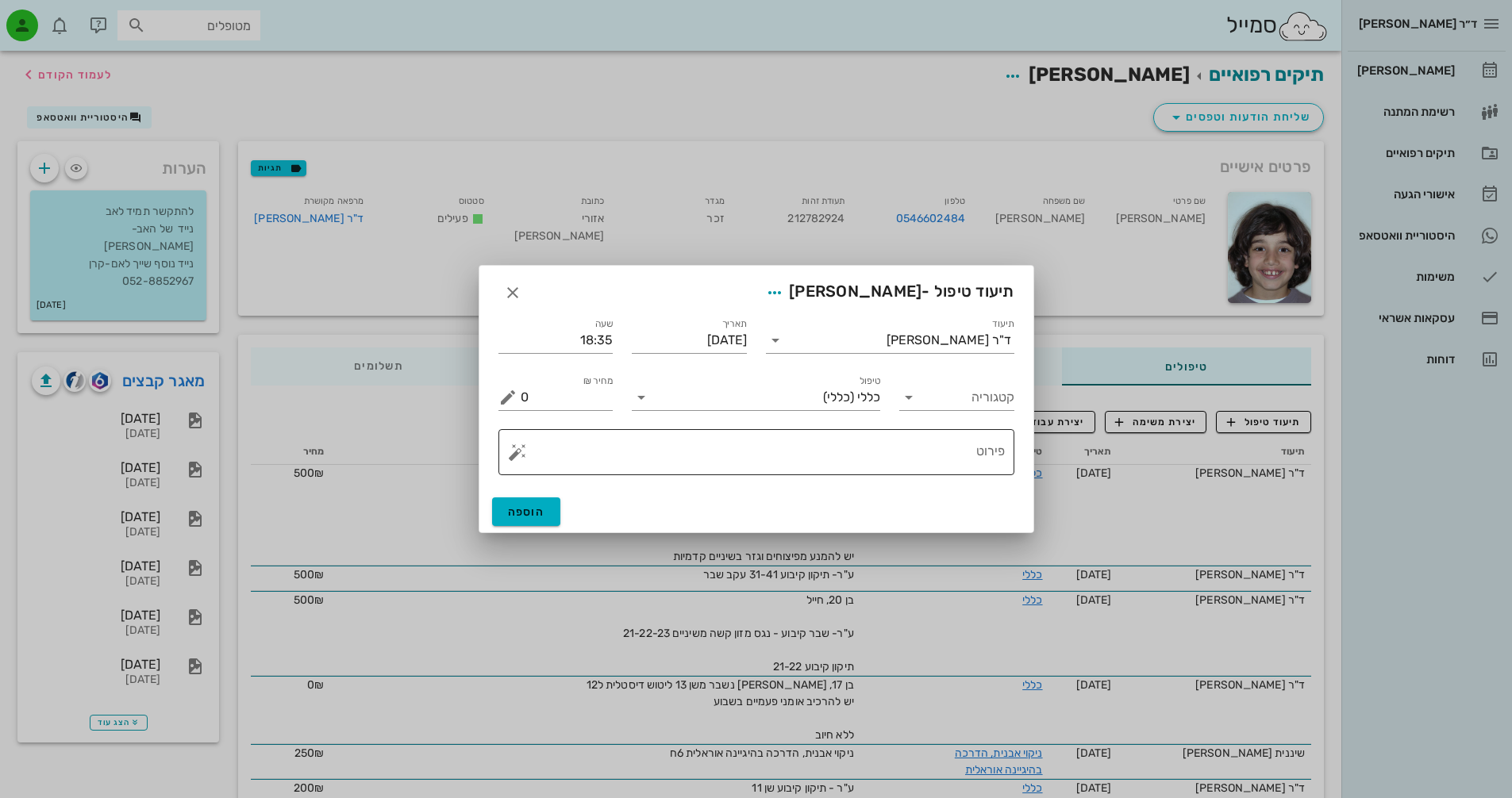
click at [916, 455] on textarea "פירוט" at bounding box center [763, 456] width 484 height 38
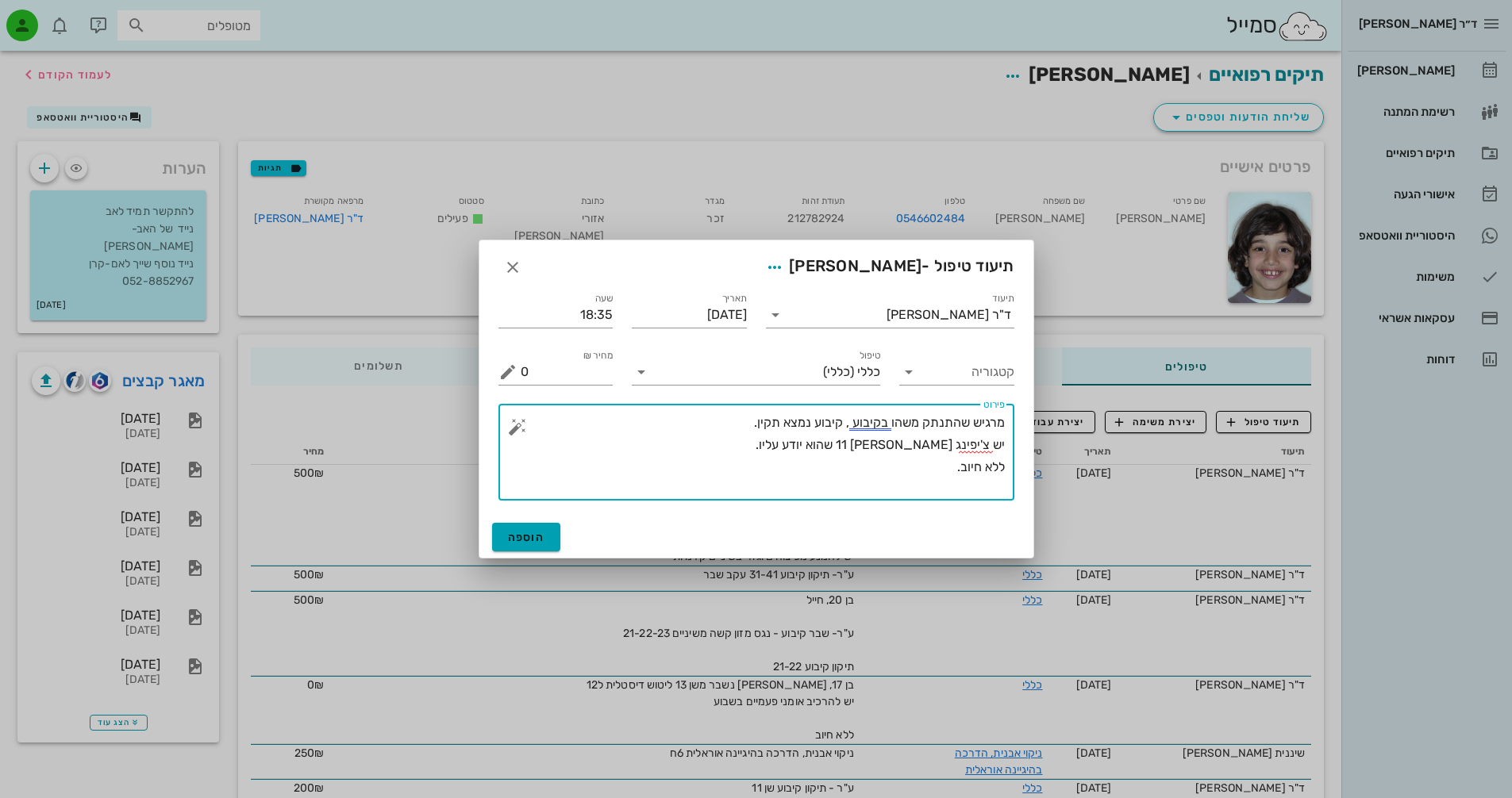
type textarea "מרגיש שהתנתק משהו בקיבוע , קיבוע נמצא תקין. יש צ'יפינג [PERSON_NAME] 11 שהוא יו…"
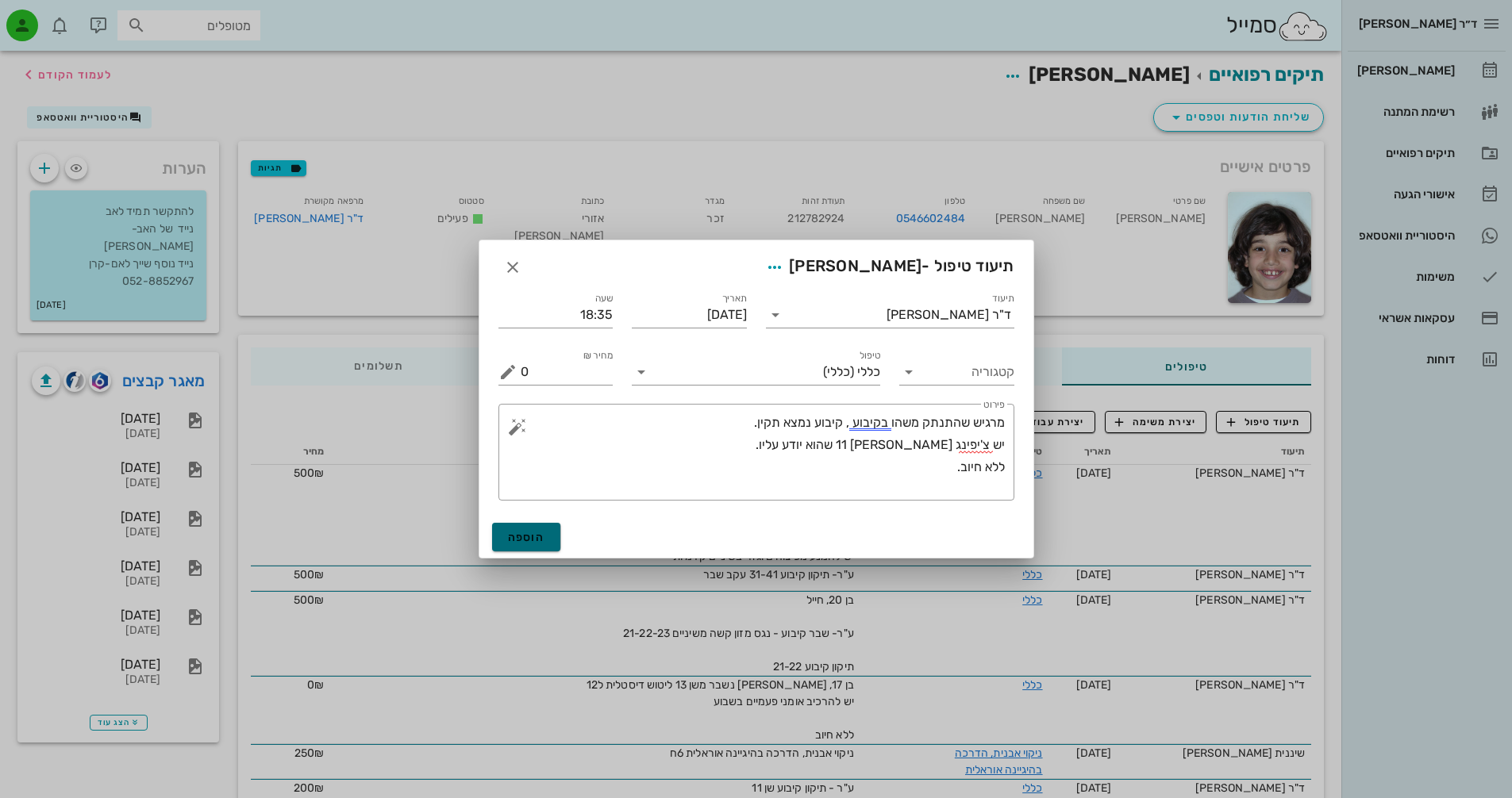
click at [530, 533] on span "הוספה" at bounding box center [526, 537] width 37 height 13
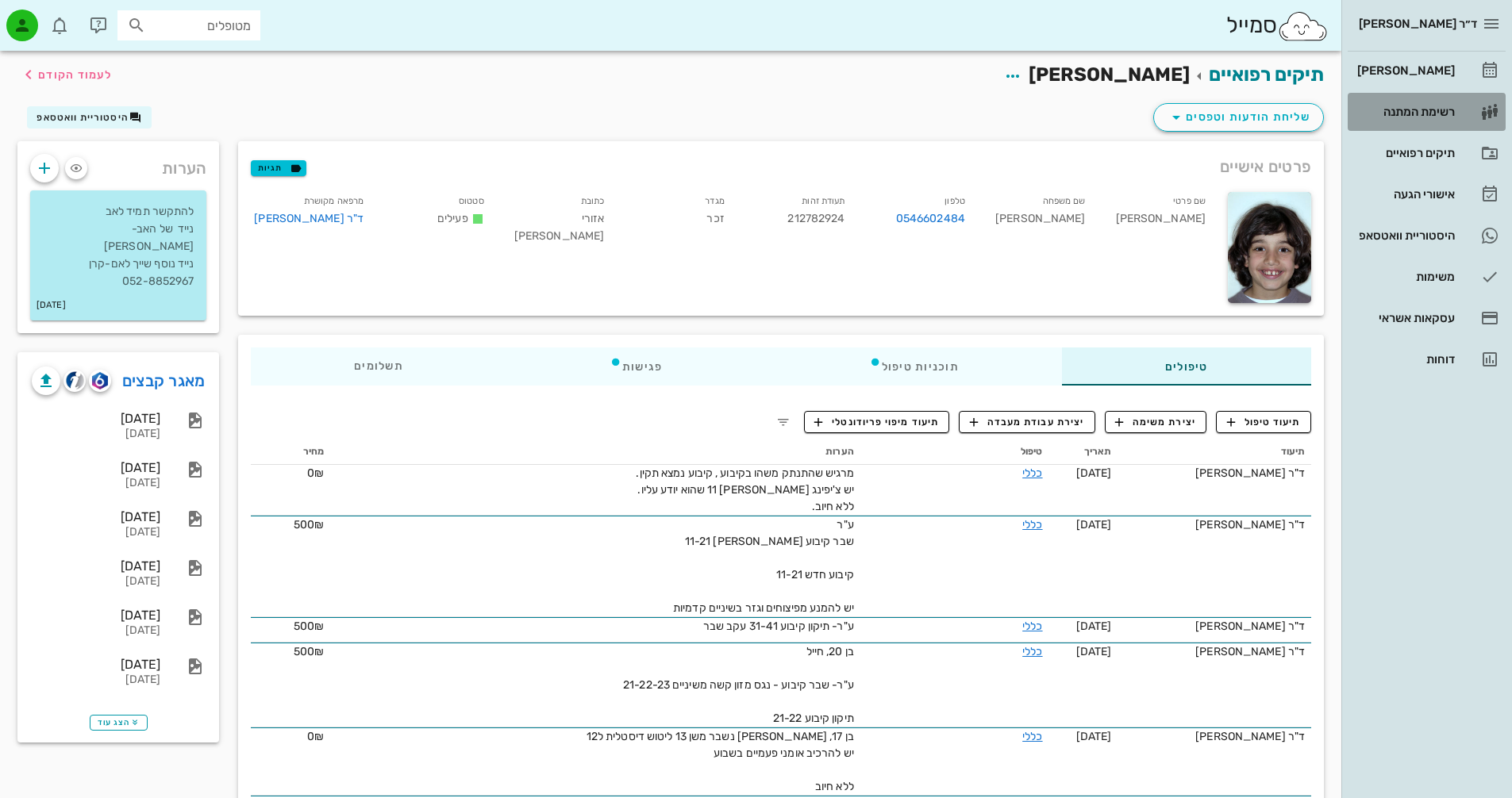
click at [1421, 111] on div "רשימת המתנה" at bounding box center [1404, 111] width 101 height 13
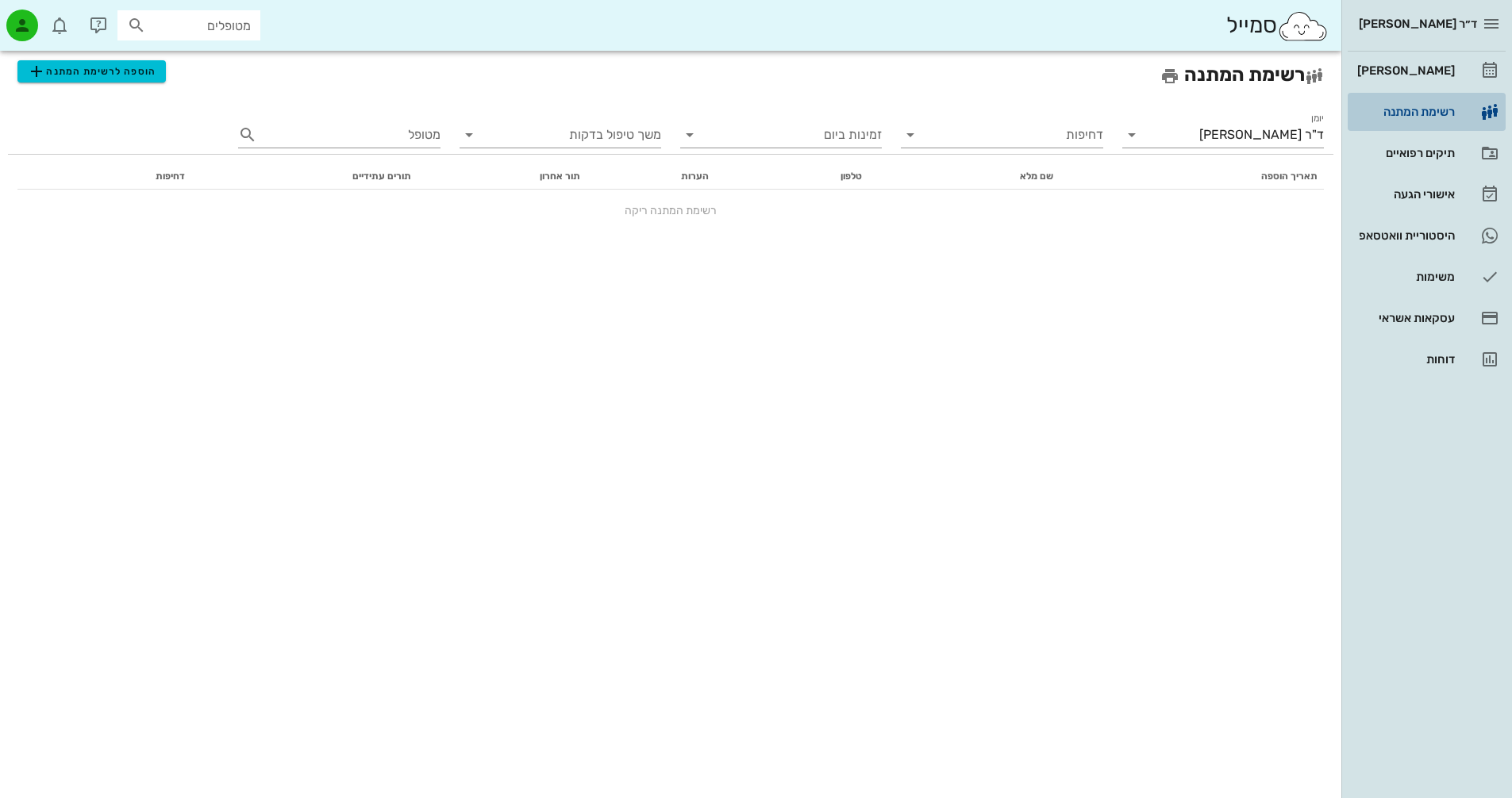
click at [1421, 111] on div "רשימת המתנה" at bounding box center [1404, 111] width 101 height 13
click at [1414, 60] on div "[PERSON_NAME]" at bounding box center [1404, 70] width 101 height 25
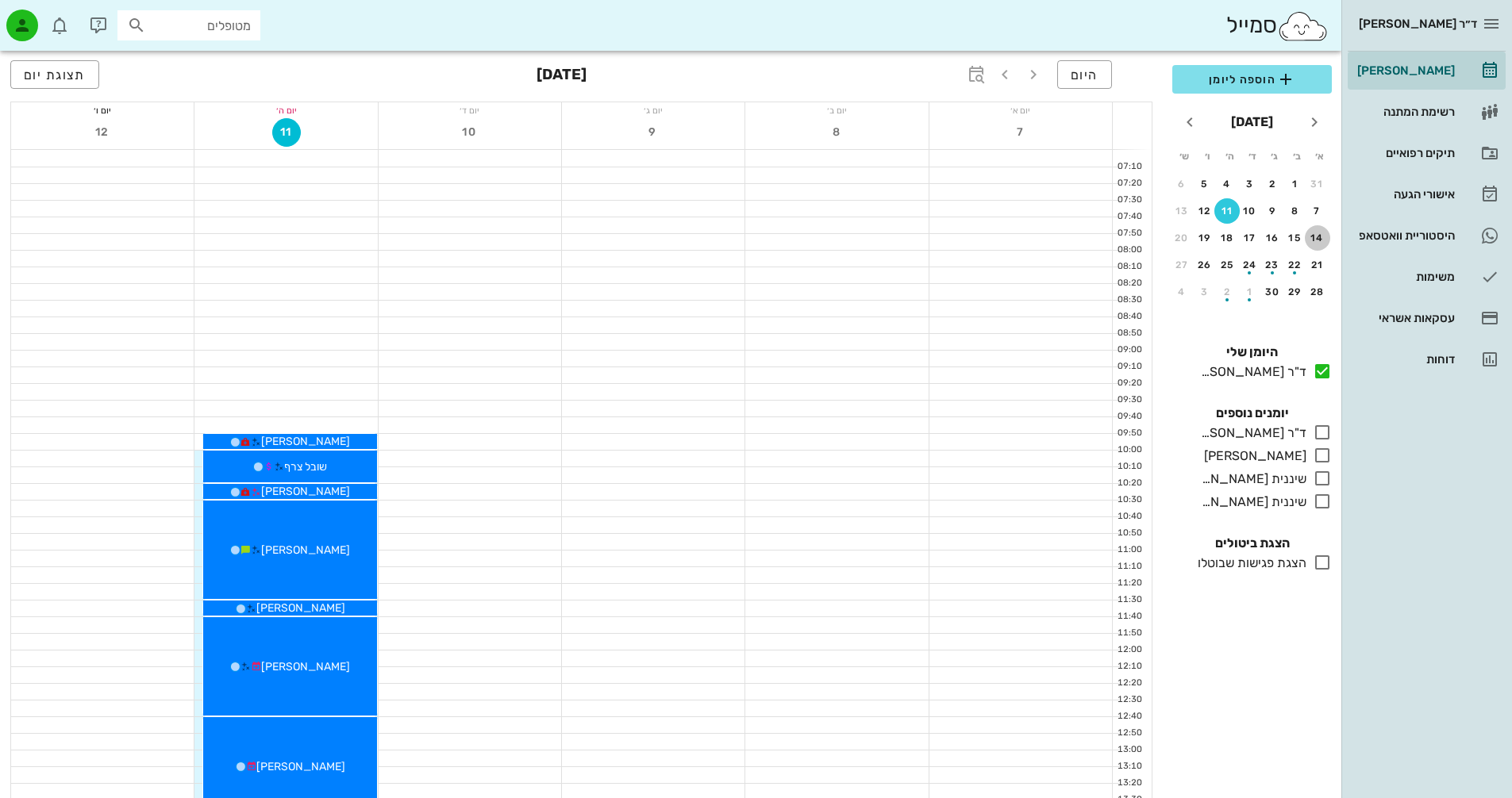
click at [1319, 239] on div "14" at bounding box center [1318, 237] width 25 height 11
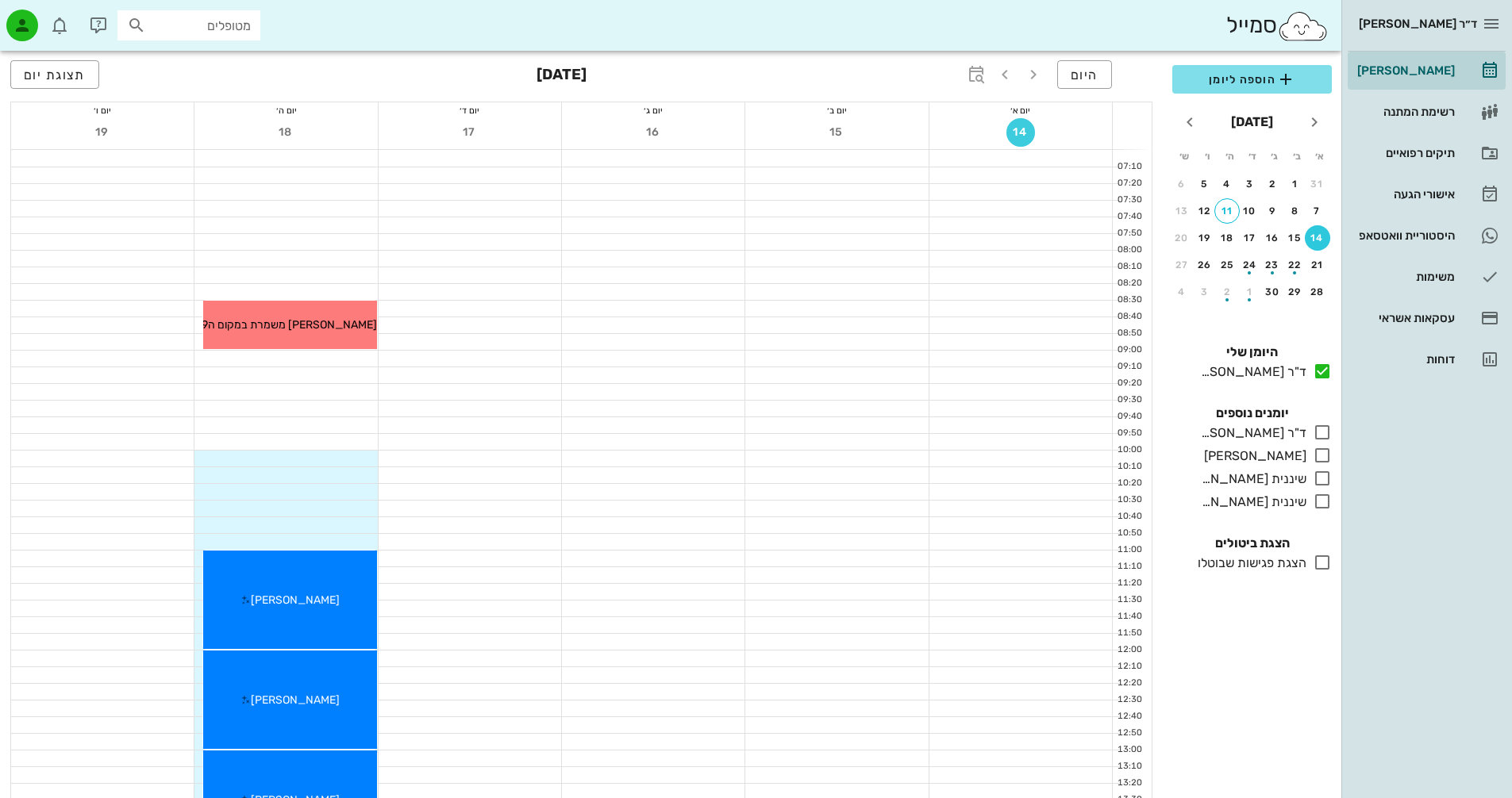
click at [1024, 127] on span "14" at bounding box center [1021, 132] width 28 height 13
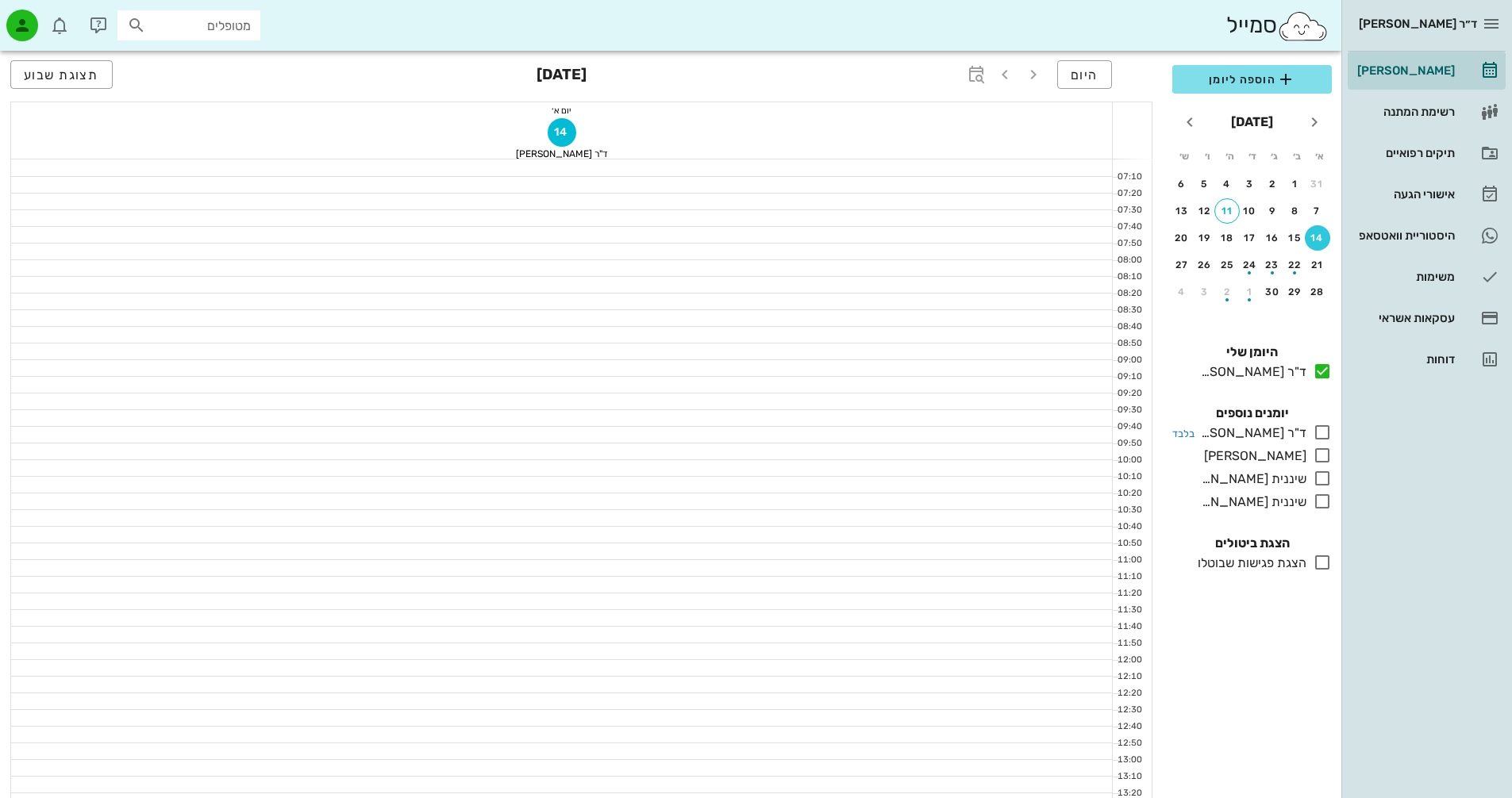
click at [1323, 429] on icon at bounding box center [1322, 433] width 19 height 19
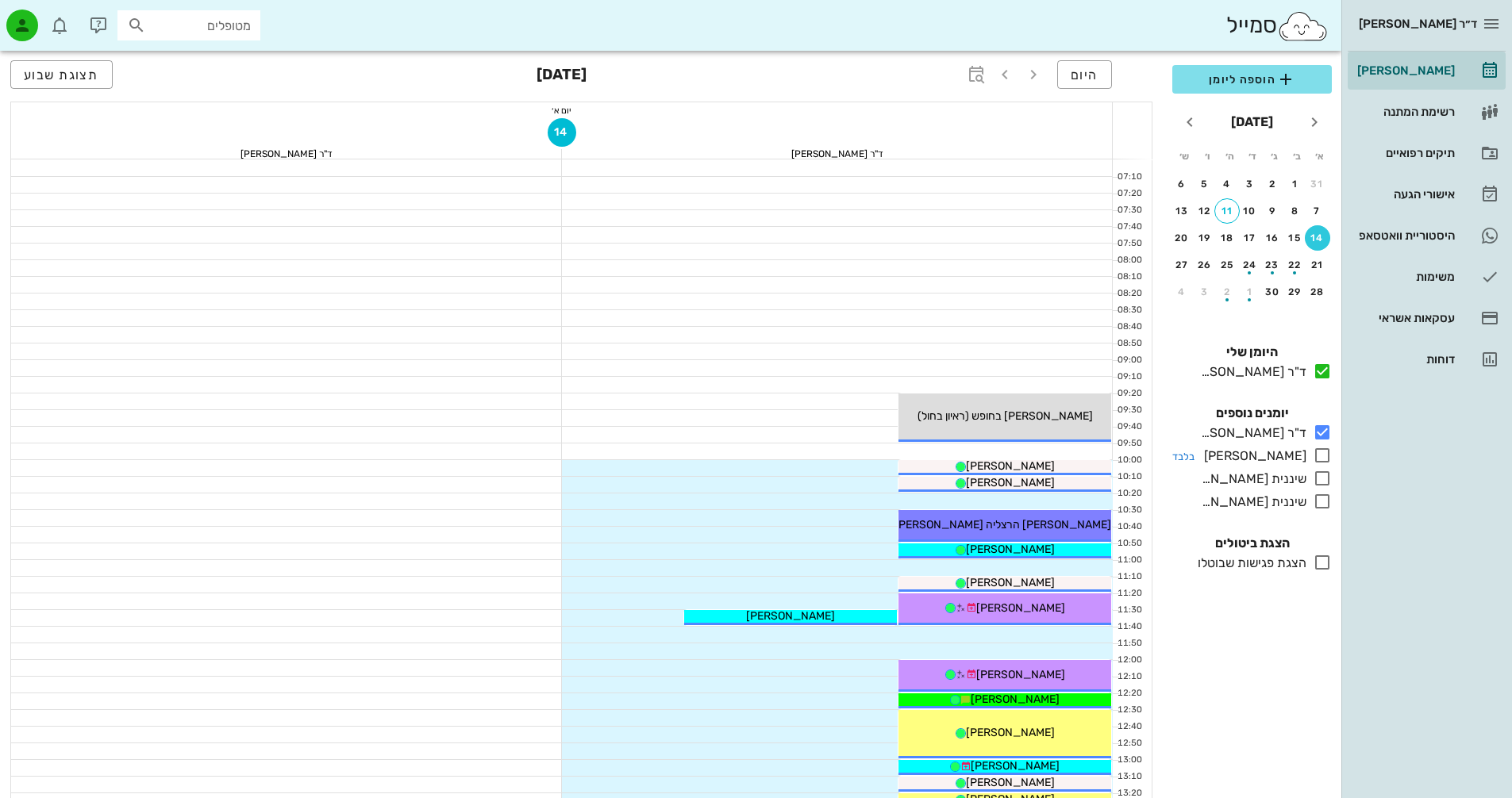
click at [1323, 451] on icon at bounding box center [1322, 455] width 19 height 19
